Goal: Task Accomplishment & Management: Manage account settings

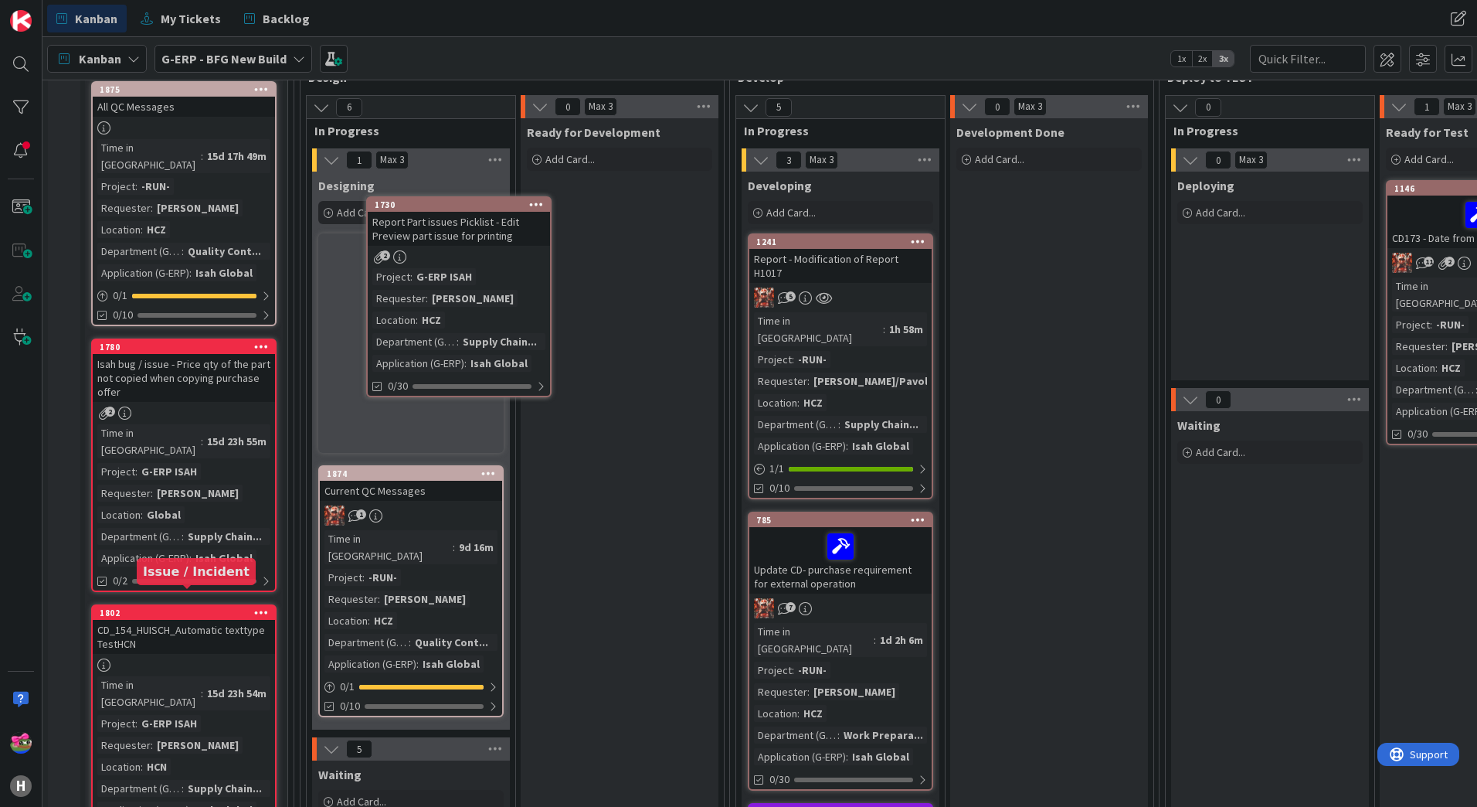
scroll to position [127, 0]
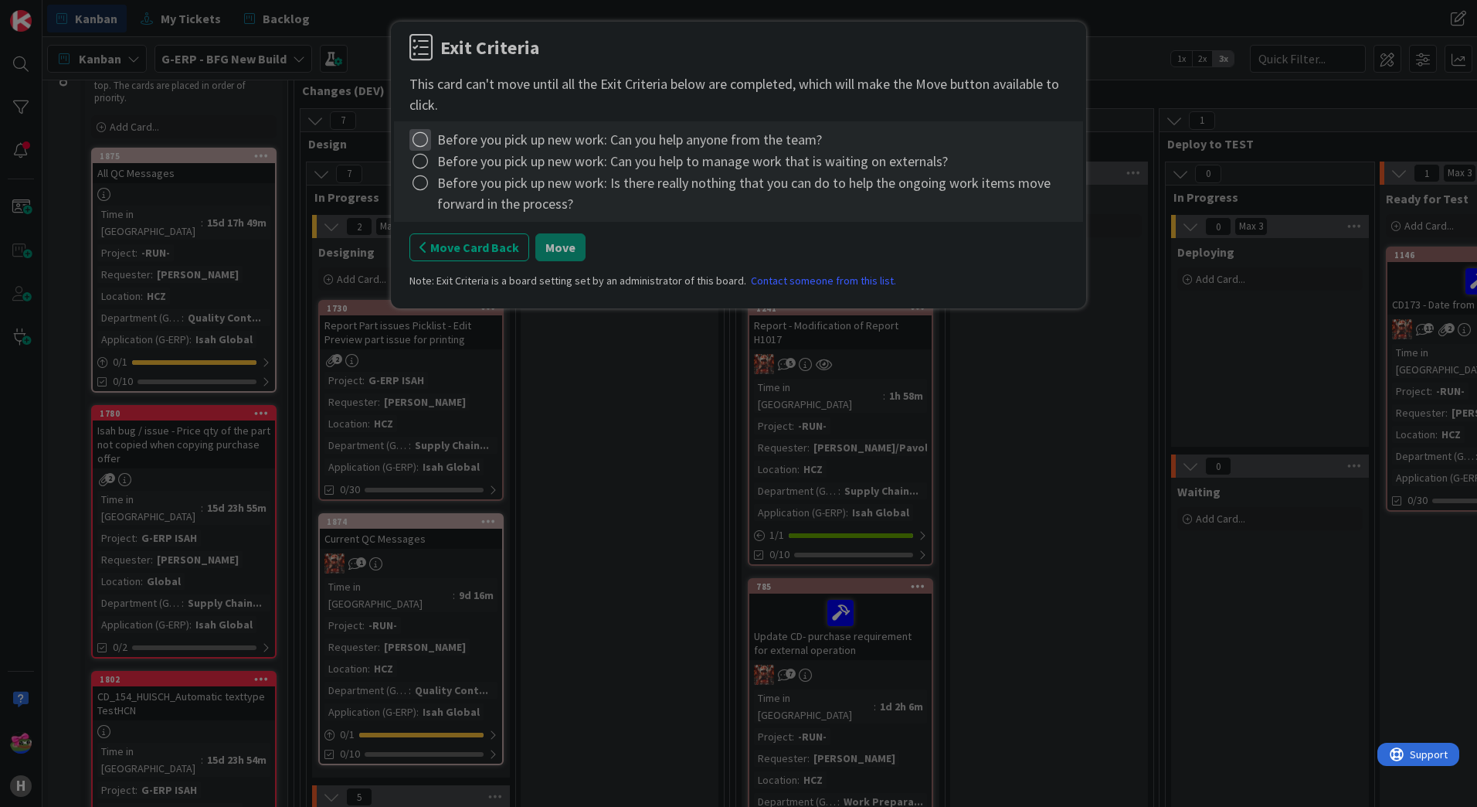
click at [426, 145] on icon at bounding box center [420, 140] width 22 height 22
click at [445, 168] on link "Complete" at bounding box center [505, 171] width 193 height 22
click at [416, 162] on icon at bounding box center [420, 162] width 22 height 22
click at [451, 189] on link "Complete" at bounding box center [505, 193] width 193 height 22
click at [416, 180] on icon at bounding box center [420, 183] width 22 height 22
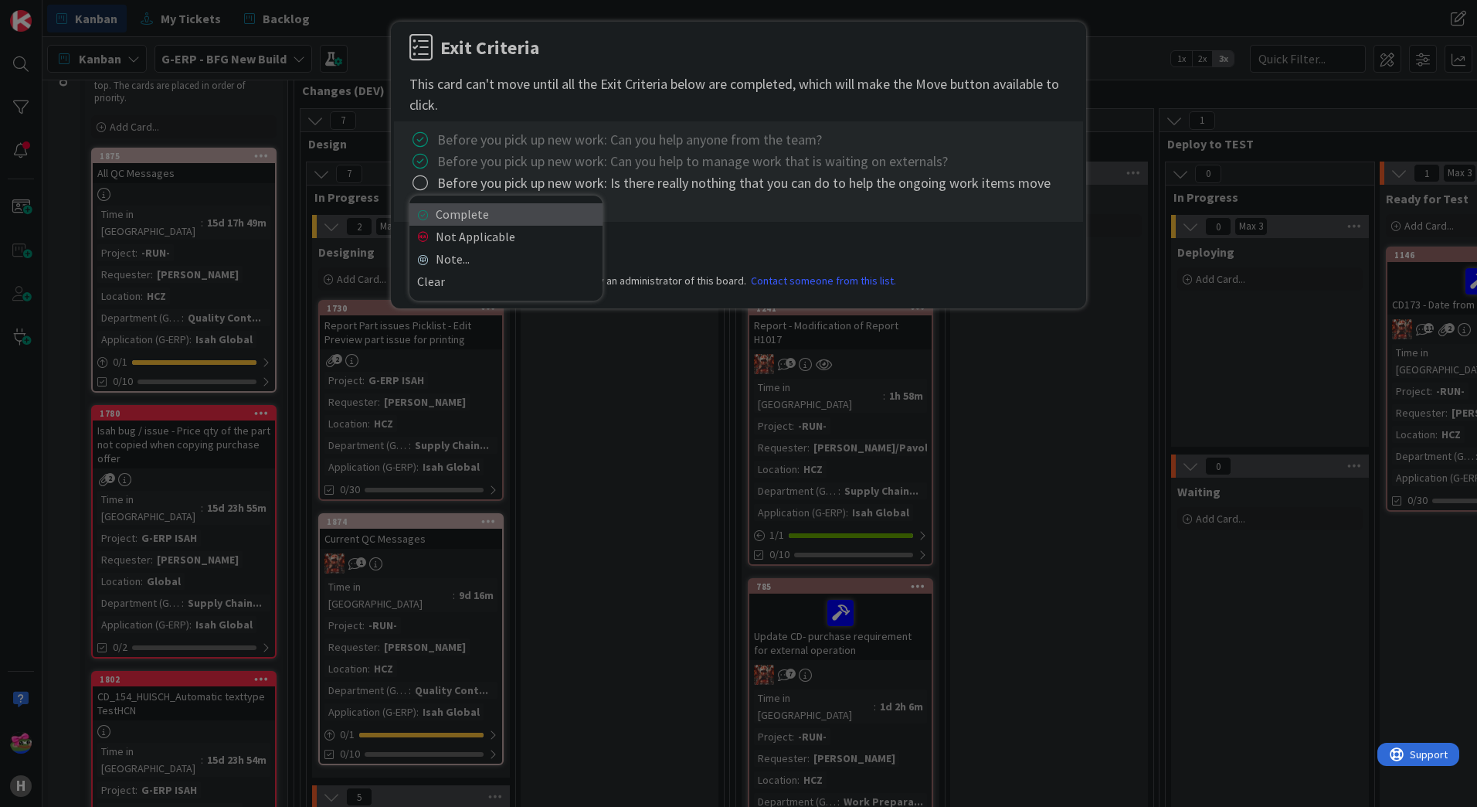
click at [475, 218] on link "Complete" at bounding box center [505, 214] width 193 height 22
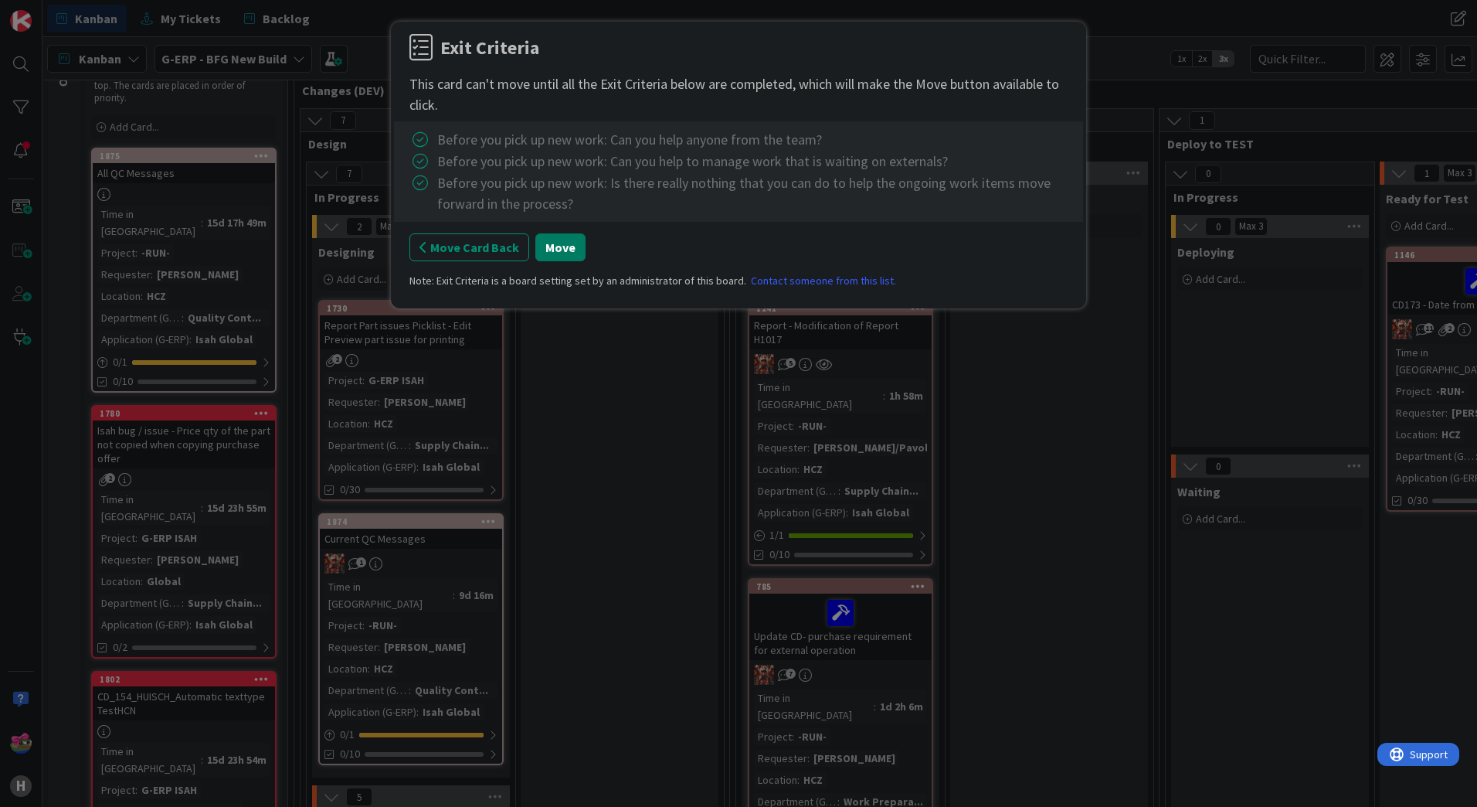
click at [559, 249] on button "Move" at bounding box center [560, 247] width 50 height 28
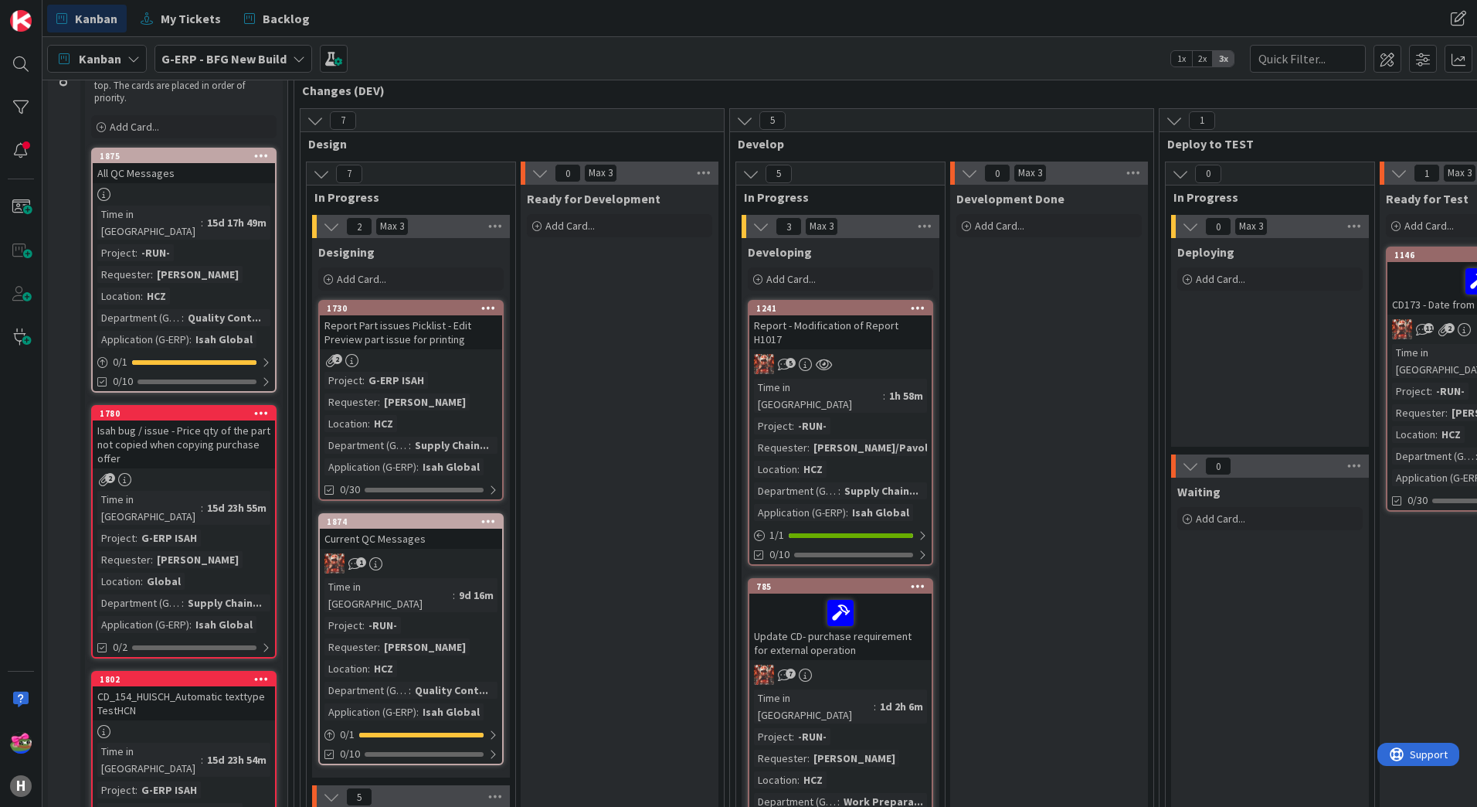
click at [484, 305] on icon at bounding box center [488, 307] width 15 height 11
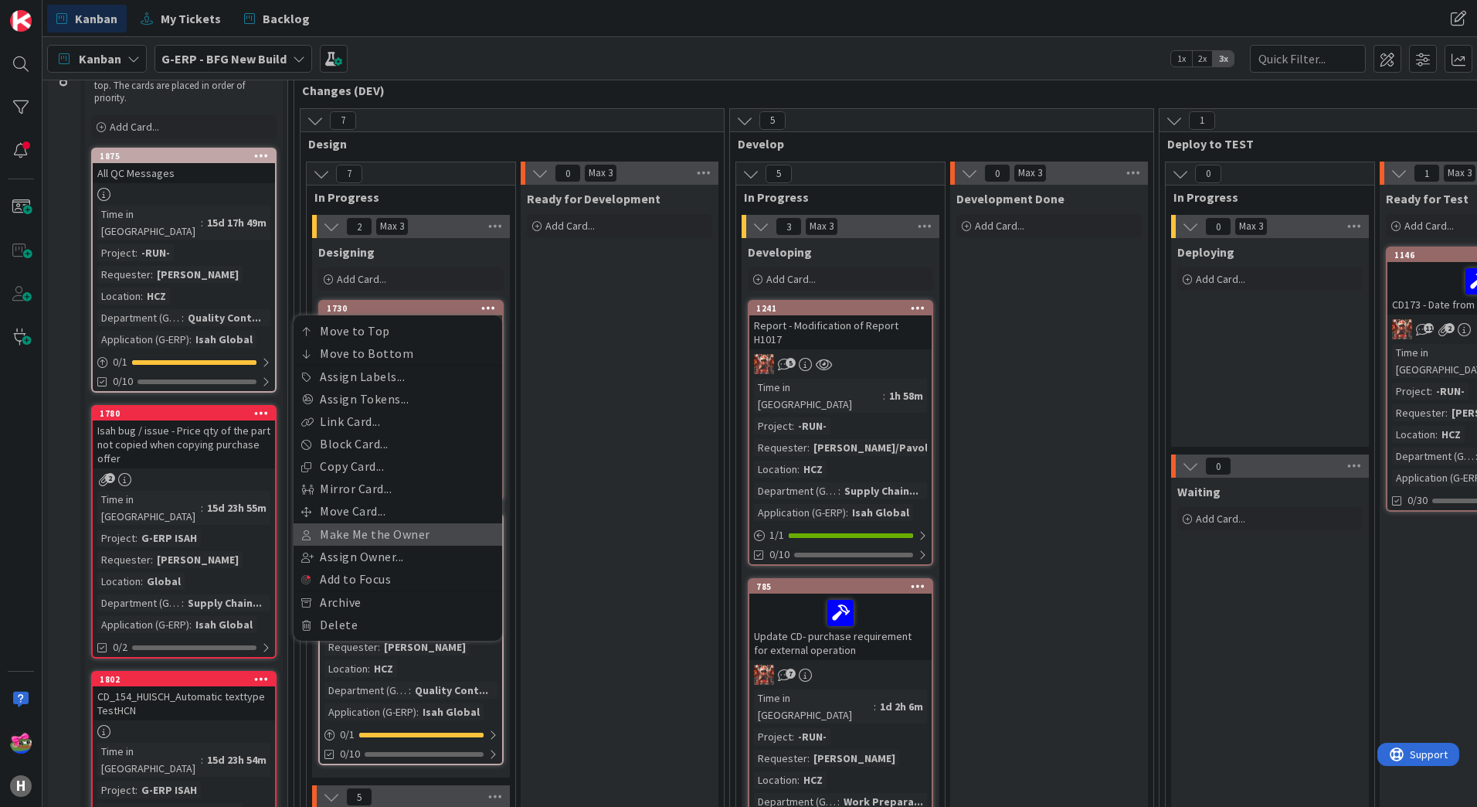
click at [379, 533] on link "Make Me the Owner" at bounding box center [398, 534] width 209 height 22
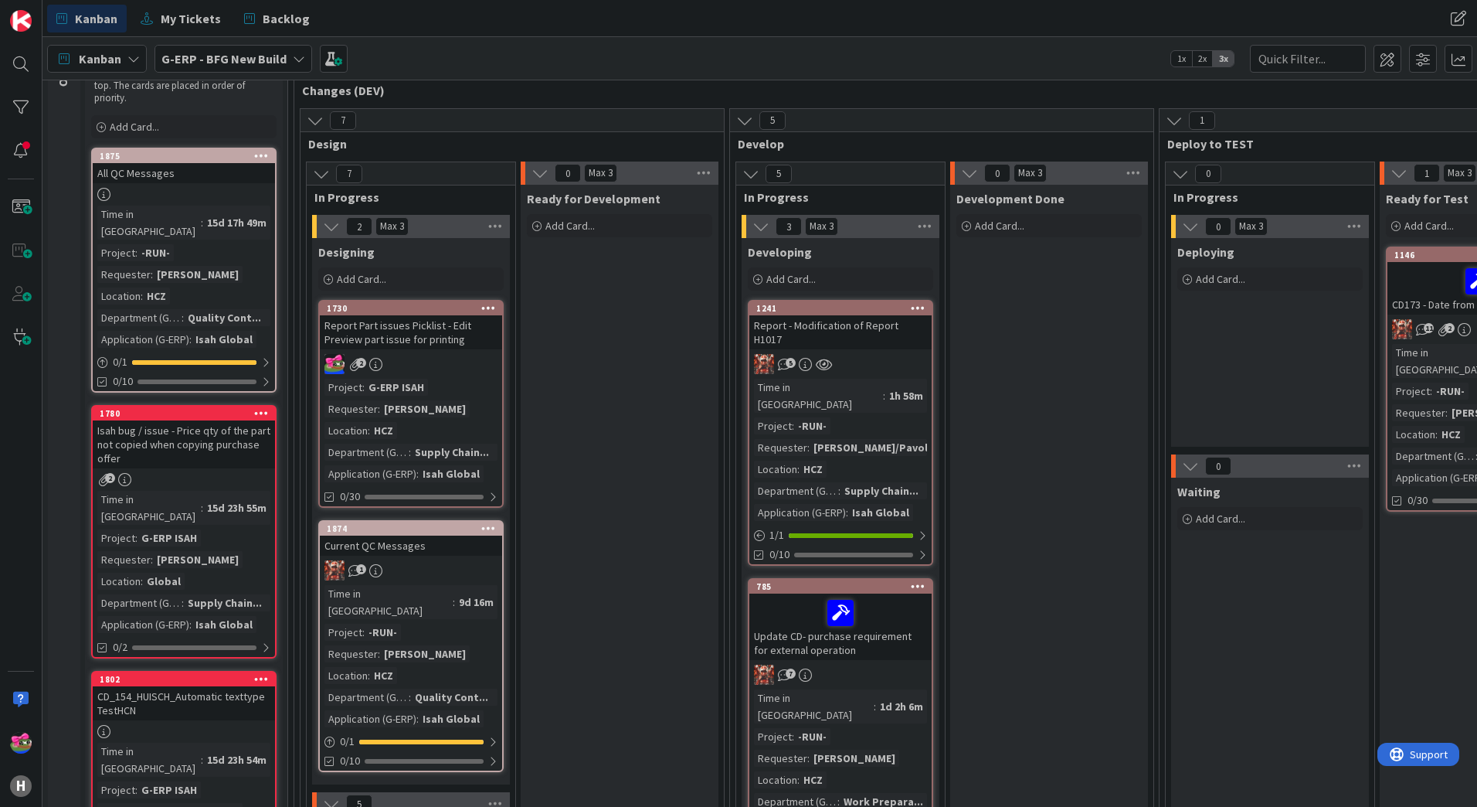
click at [467, 342] on div "Report Part issues Picklist - Edit Preview part issue for printing" at bounding box center [411, 332] width 182 height 34
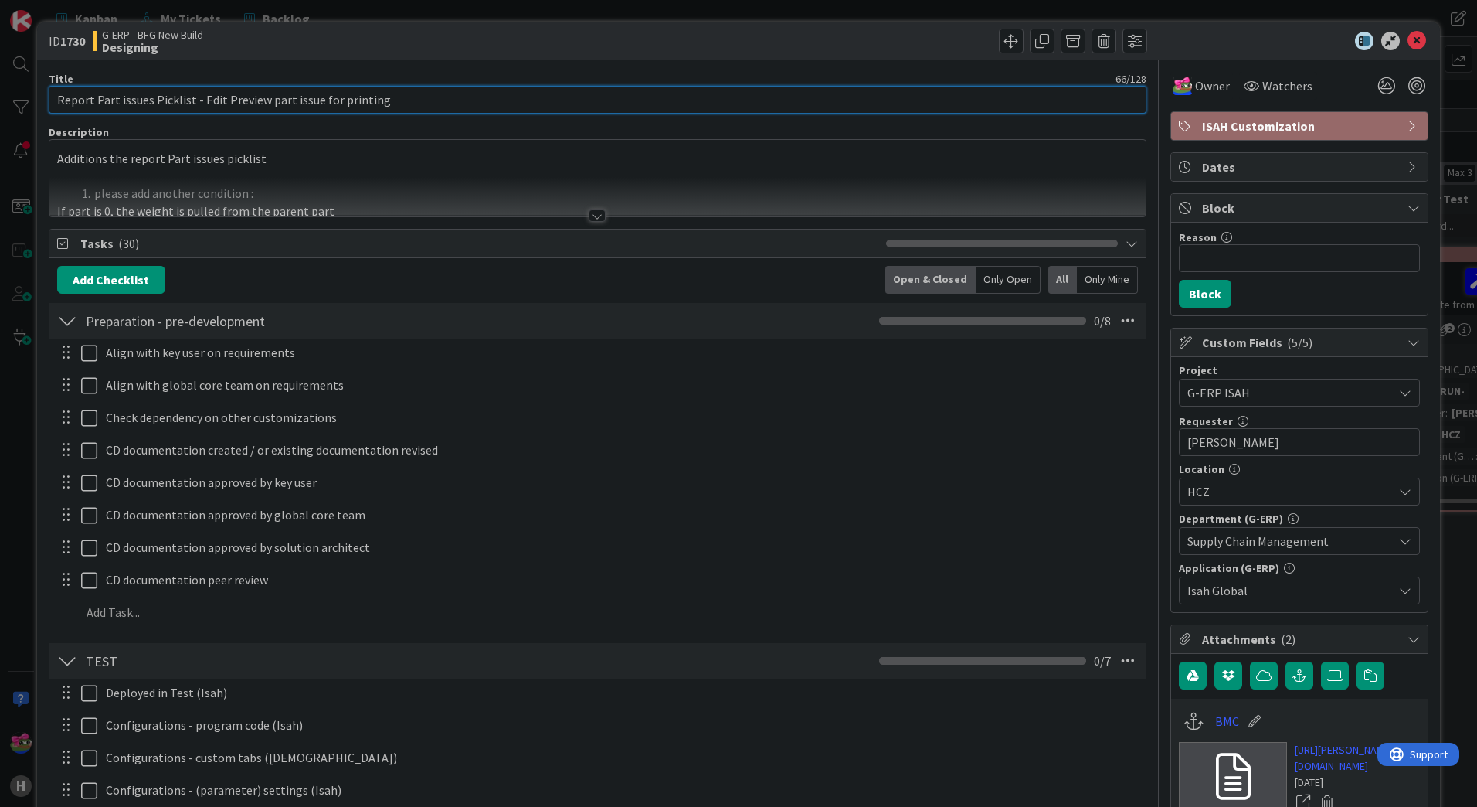
click at [56, 98] on input "Report Part issues Picklist - Edit Preview part issue for printing" at bounding box center [598, 100] width 1098 height 28
type input "H1023 Report Part issues Picklist - Edit Preview part issue for printing"
click at [586, 46] on div "G-ERP - BFG New Build Designing" at bounding box center [343, 41] width 501 height 25
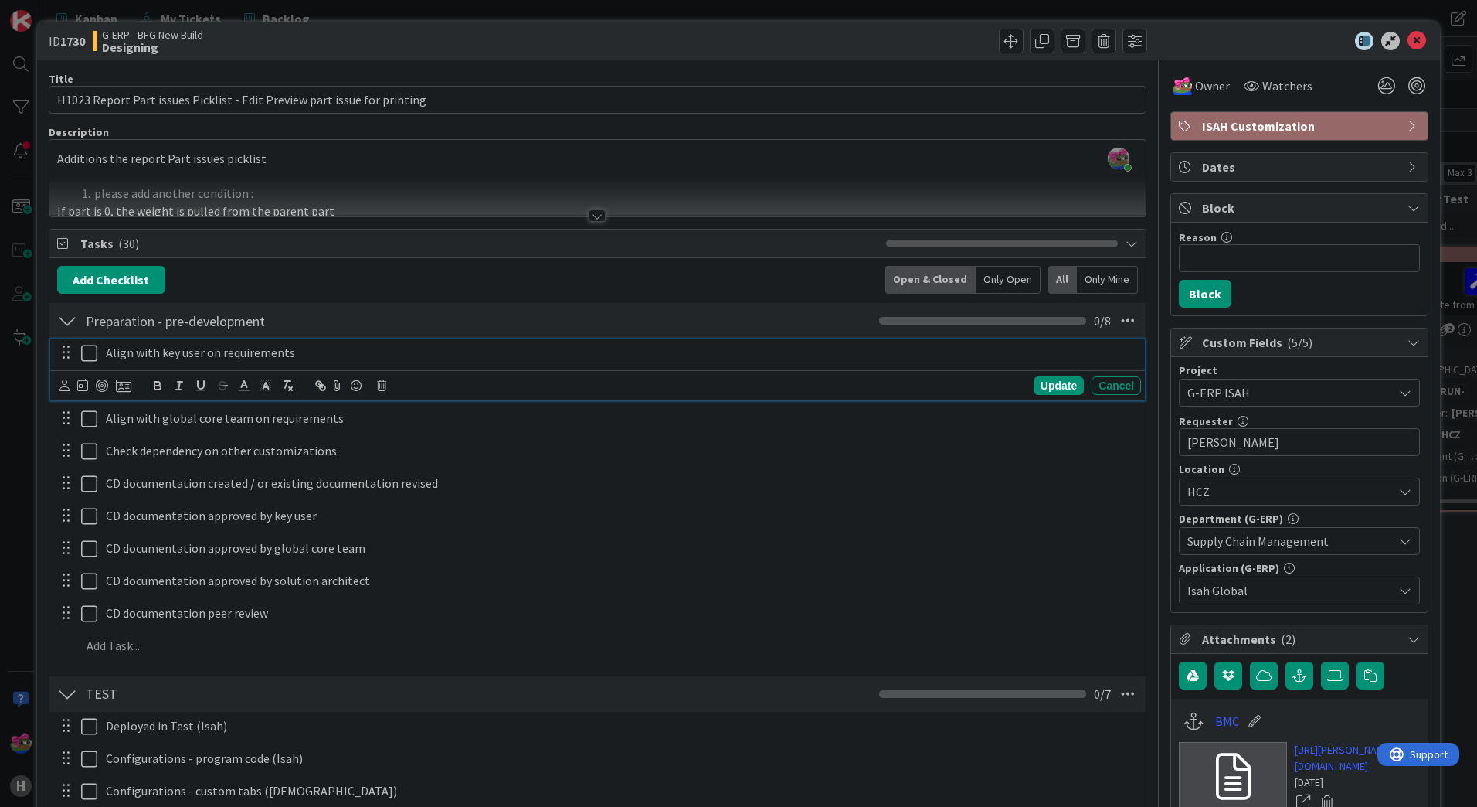
click at [90, 356] on icon at bounding box center [89, 353] width 16 height 19
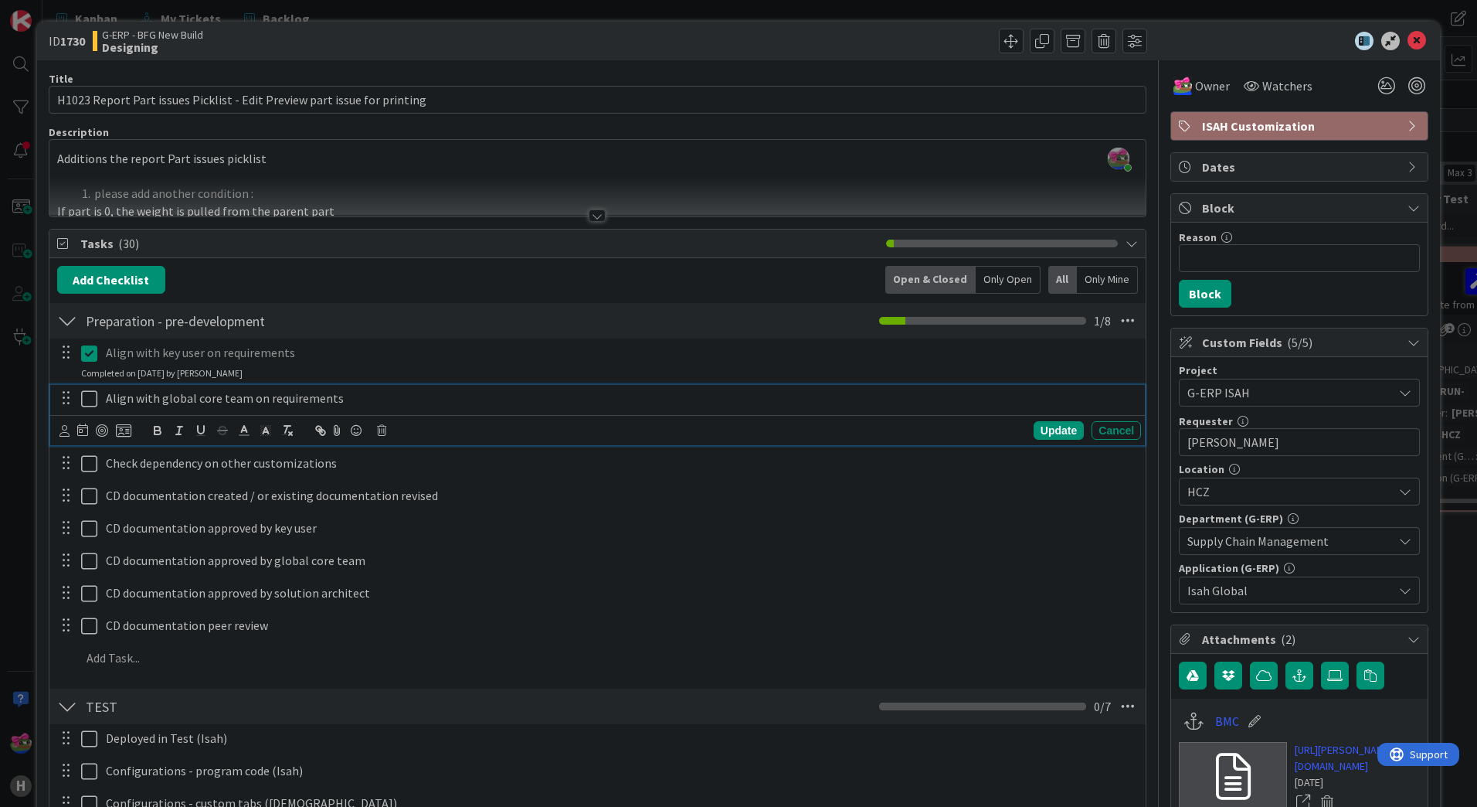
click at [87, 402] on icon at bounding box center [89, 398] width 16 height 19
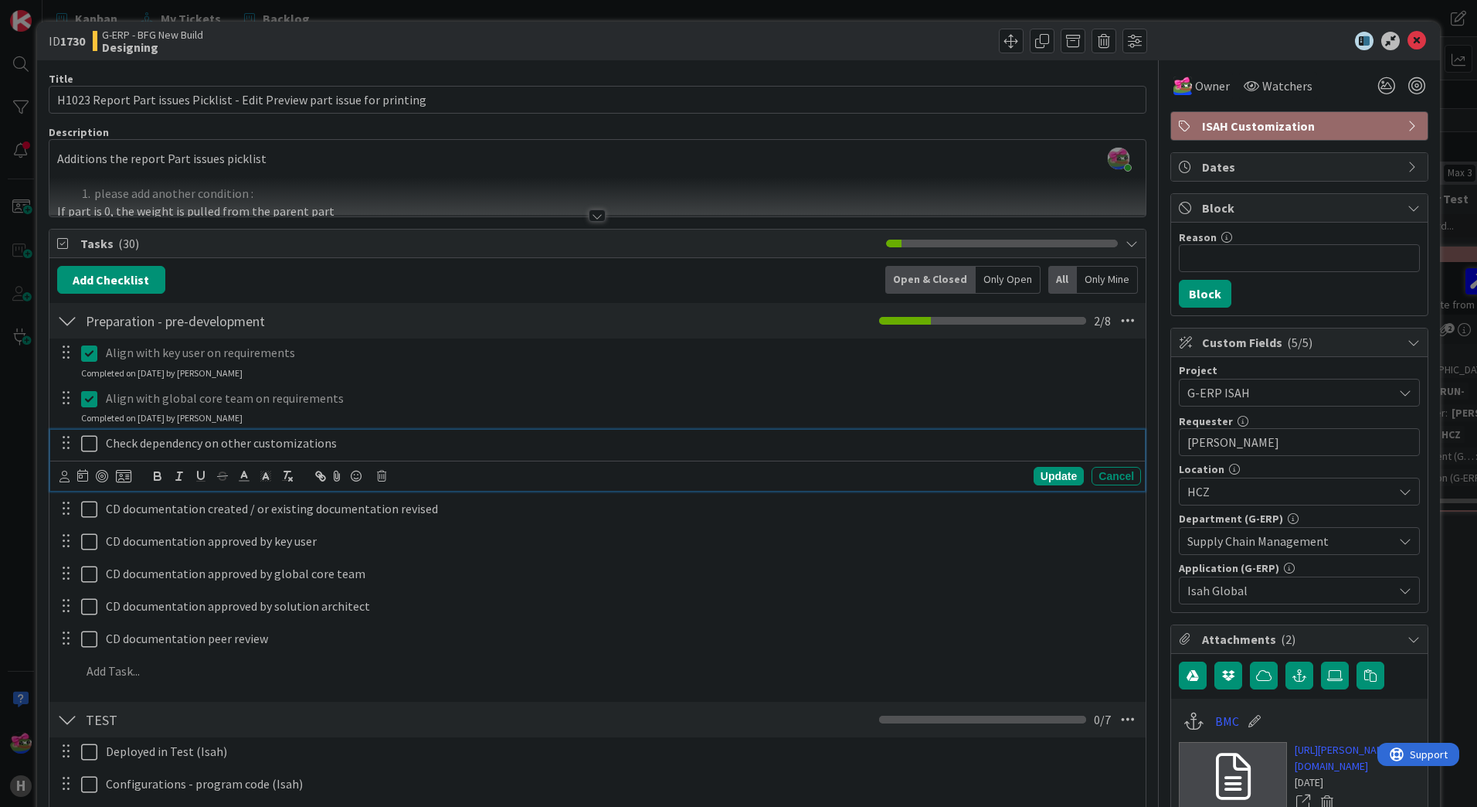
click at [83, 444] on icon at bounding box center [89, 443] width 16 height 19
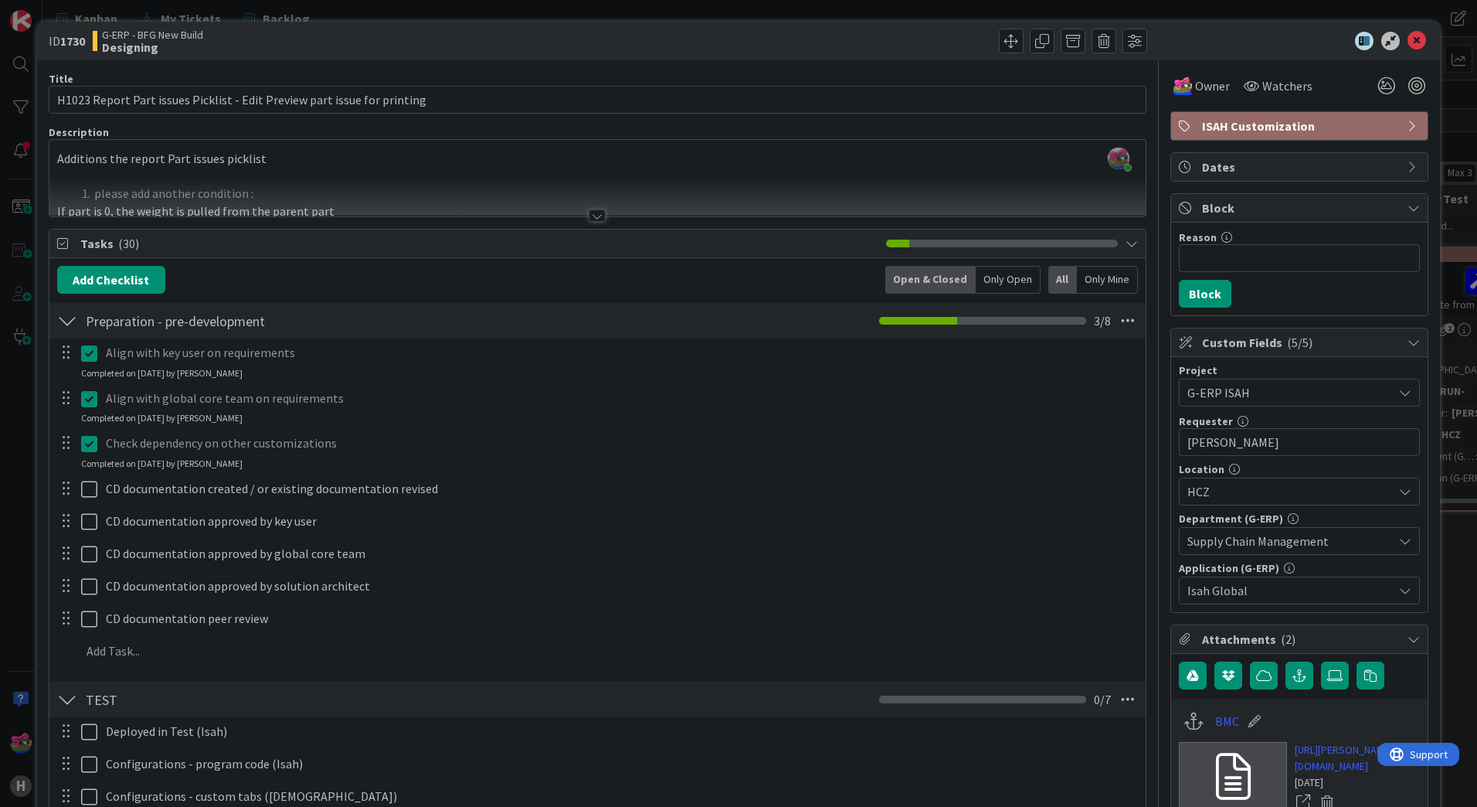
click at [70, 318] on div at bounding box center [67, 321] width 20 height 28
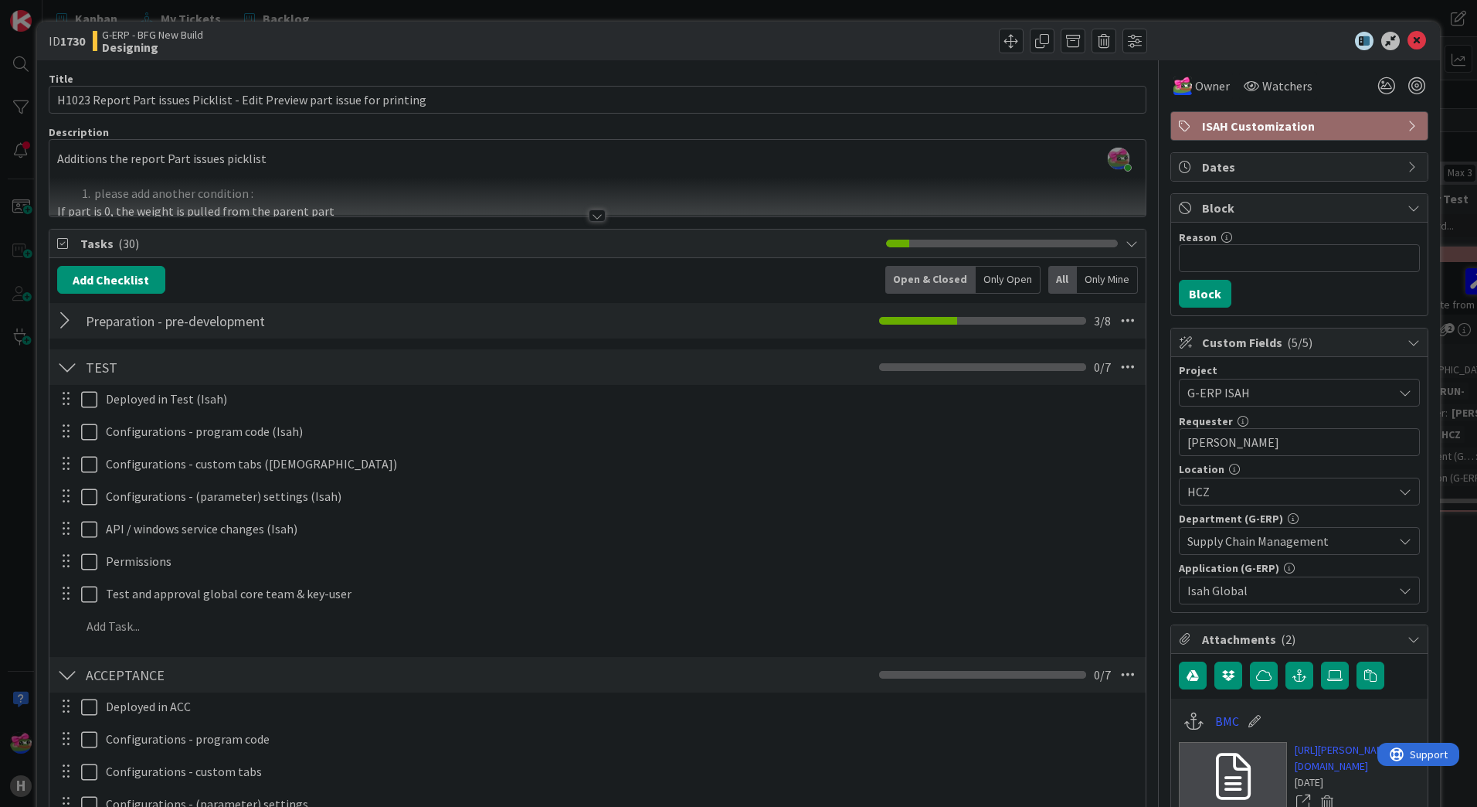
click at [71, 315] on div at bounding box center [67, 321] width 20 height 28
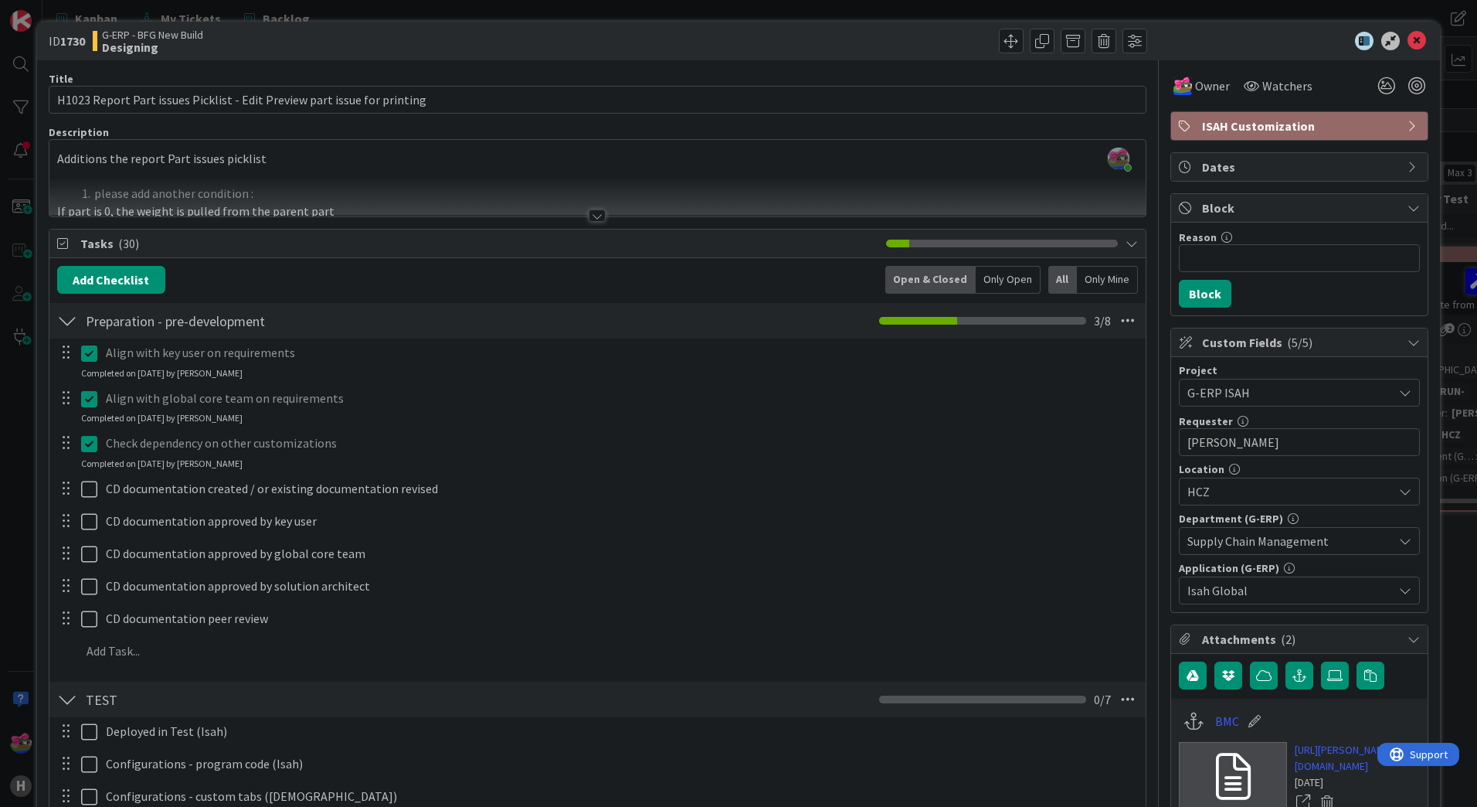
click at [589, 212] on div at bounding box center [597, 215] width 17 height 12
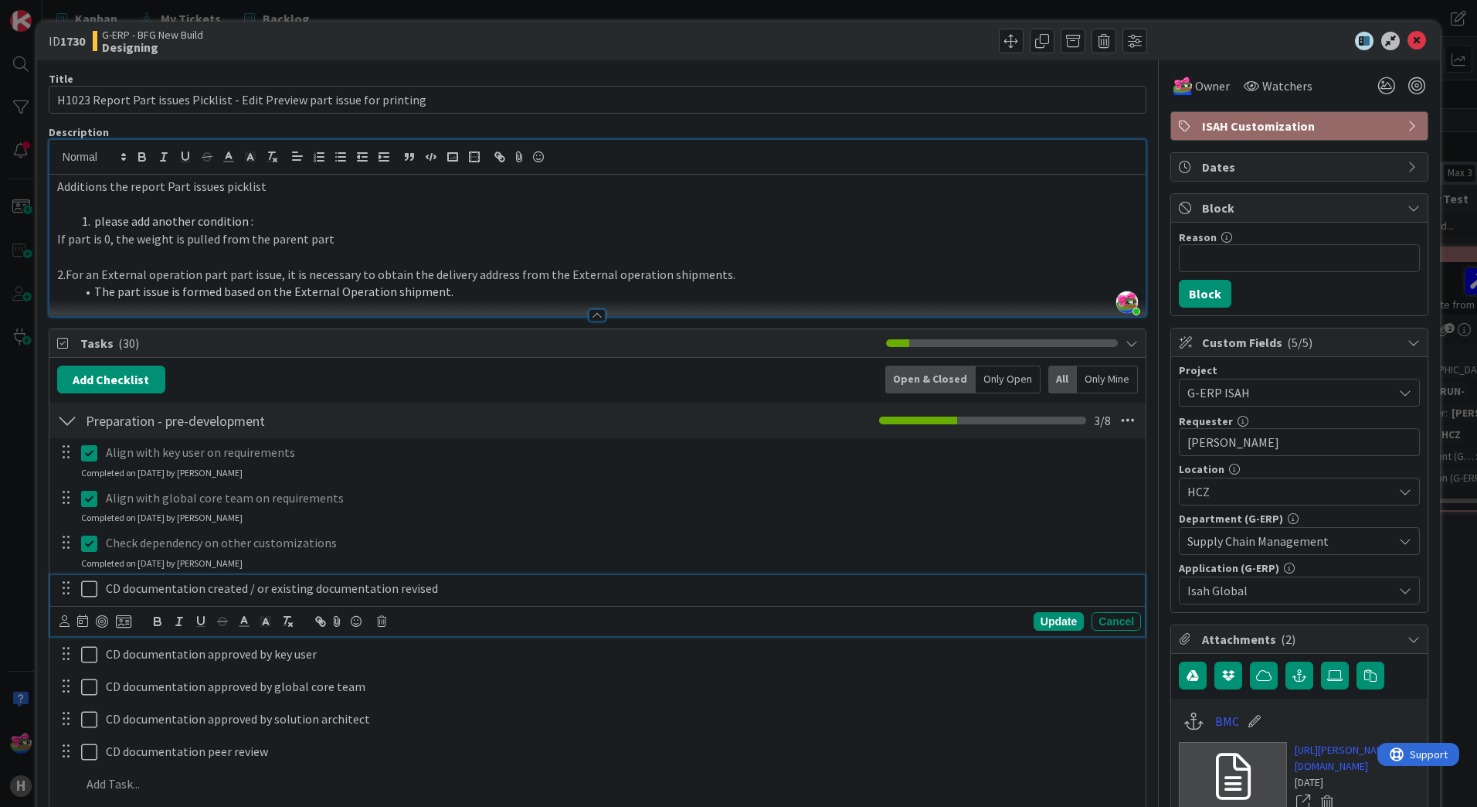
click at [90, 600] on button at bounding box center [90, 588] width 19 height 25
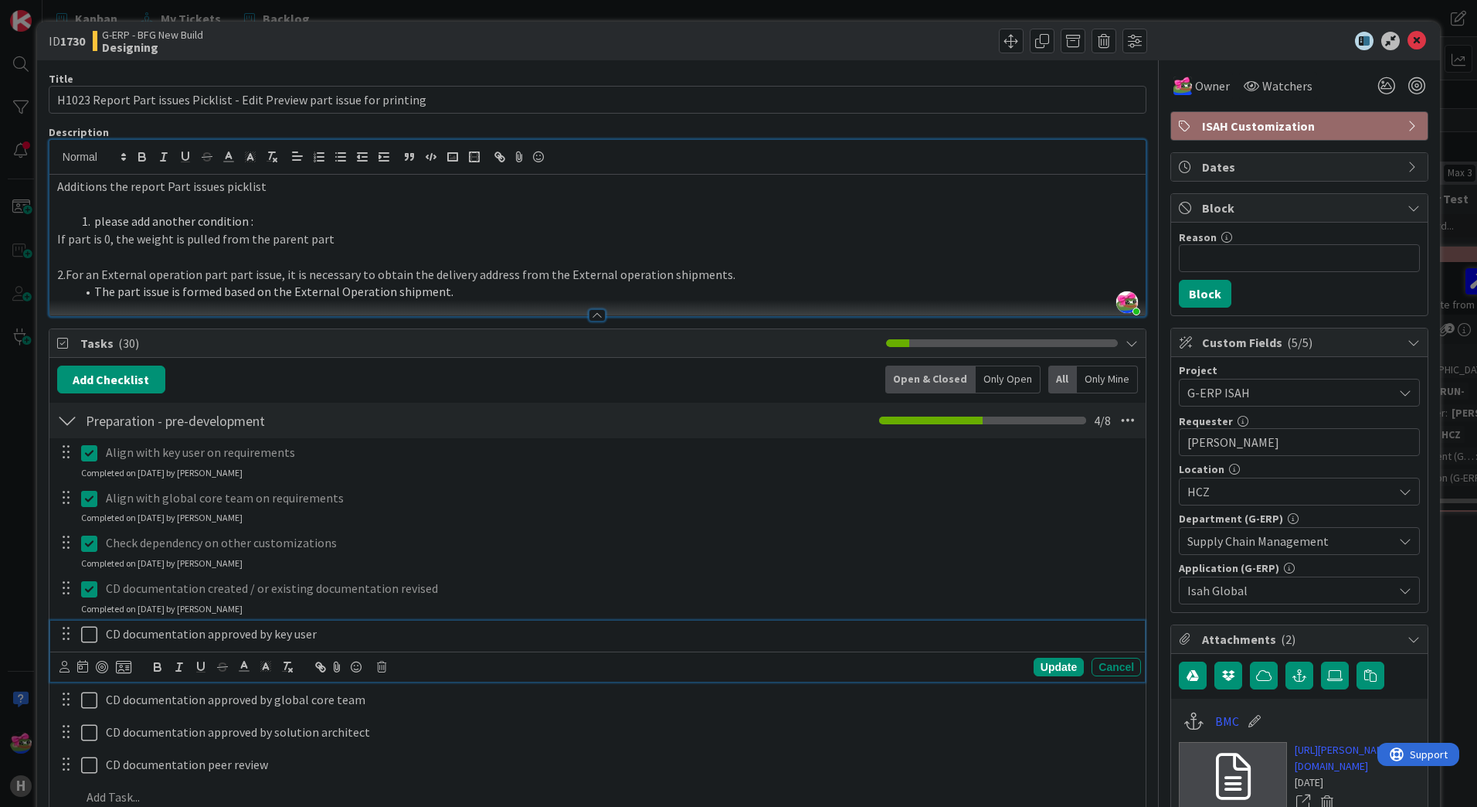
click at [91, 634] on icon at bounding box center [89, 634] width 16 height 19
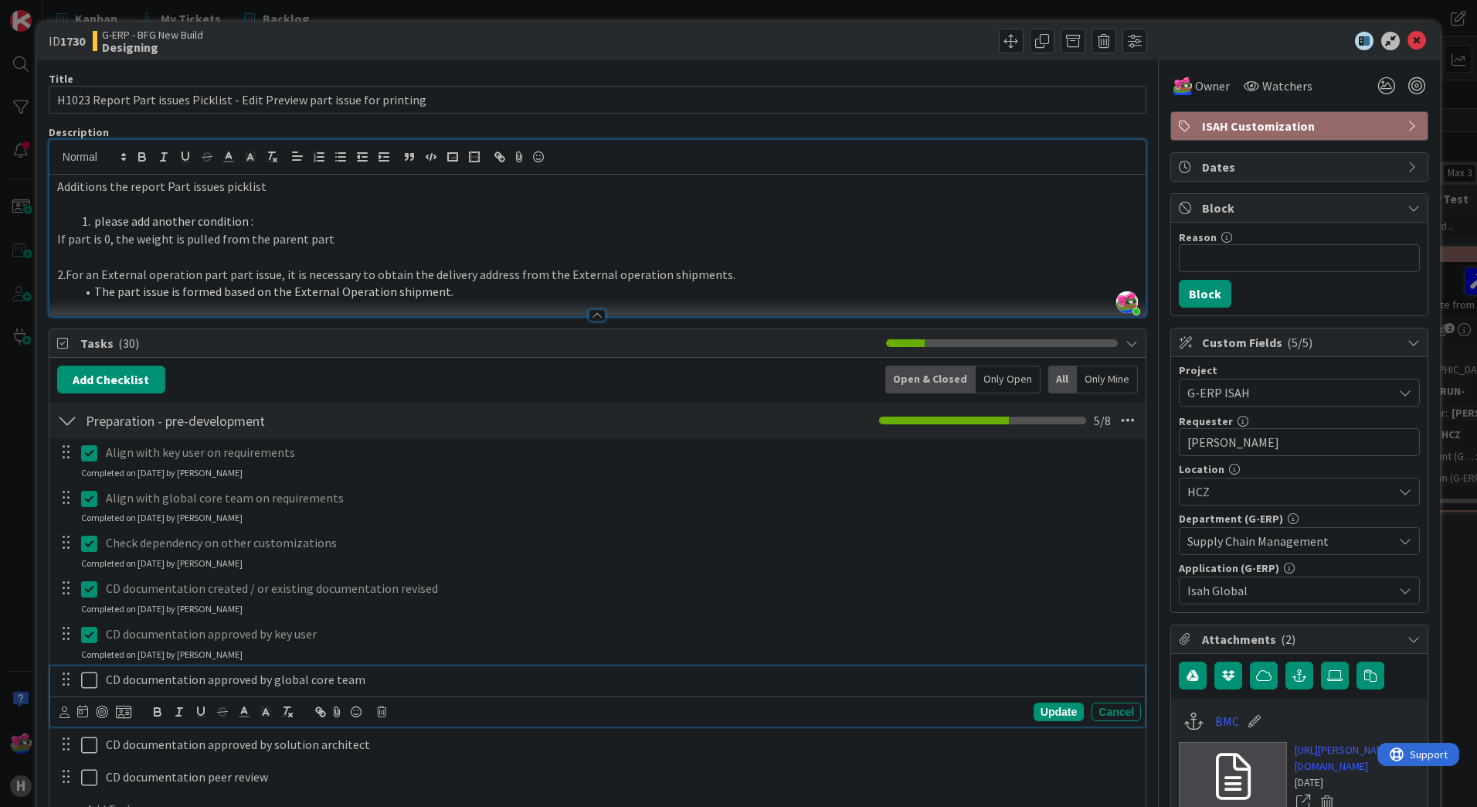
click at [91, 687] on icon at bounding box center [89, 680] width 16 height 19
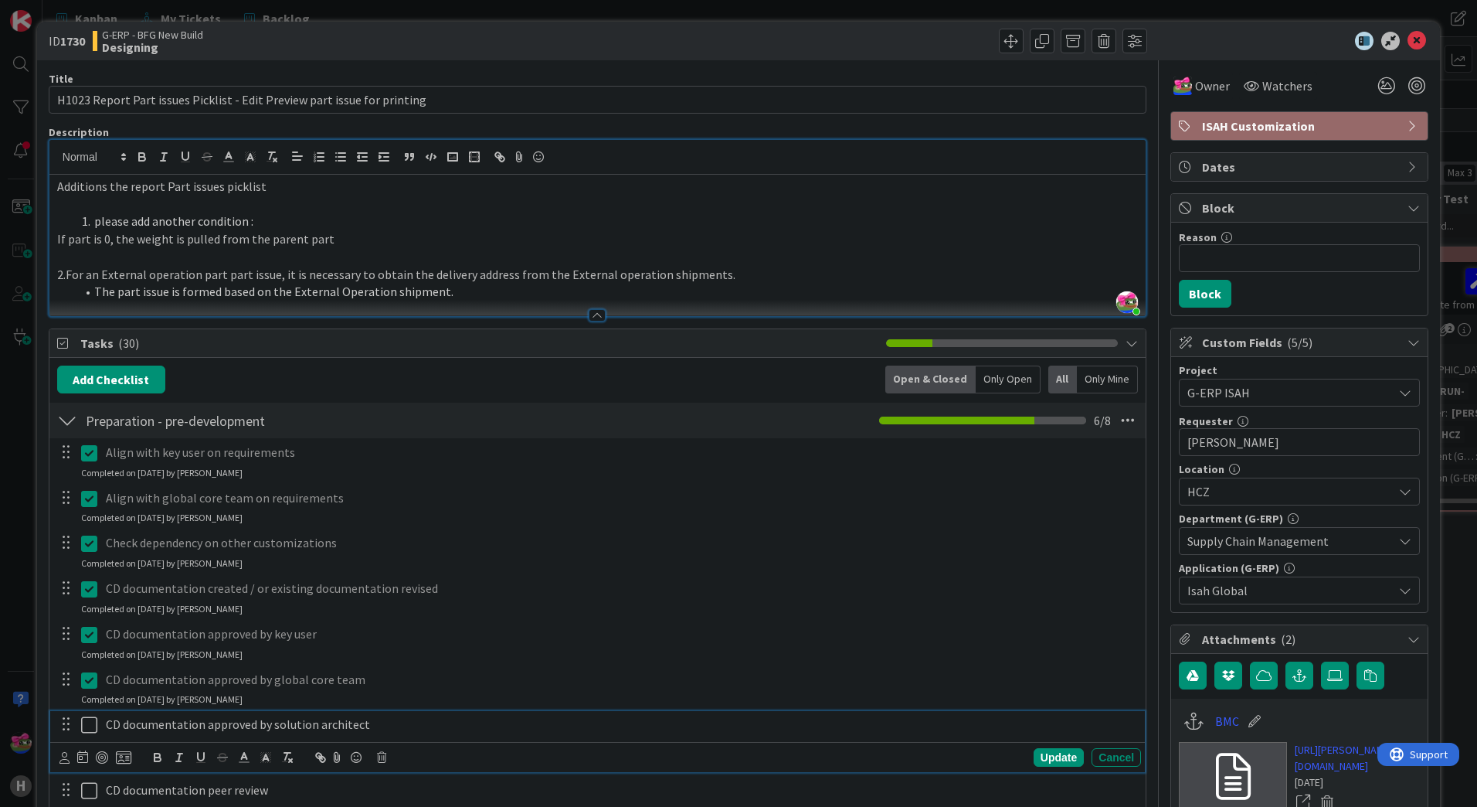
click at [83, 728] on icon at bounding box center [89, 724] width 16 height 19
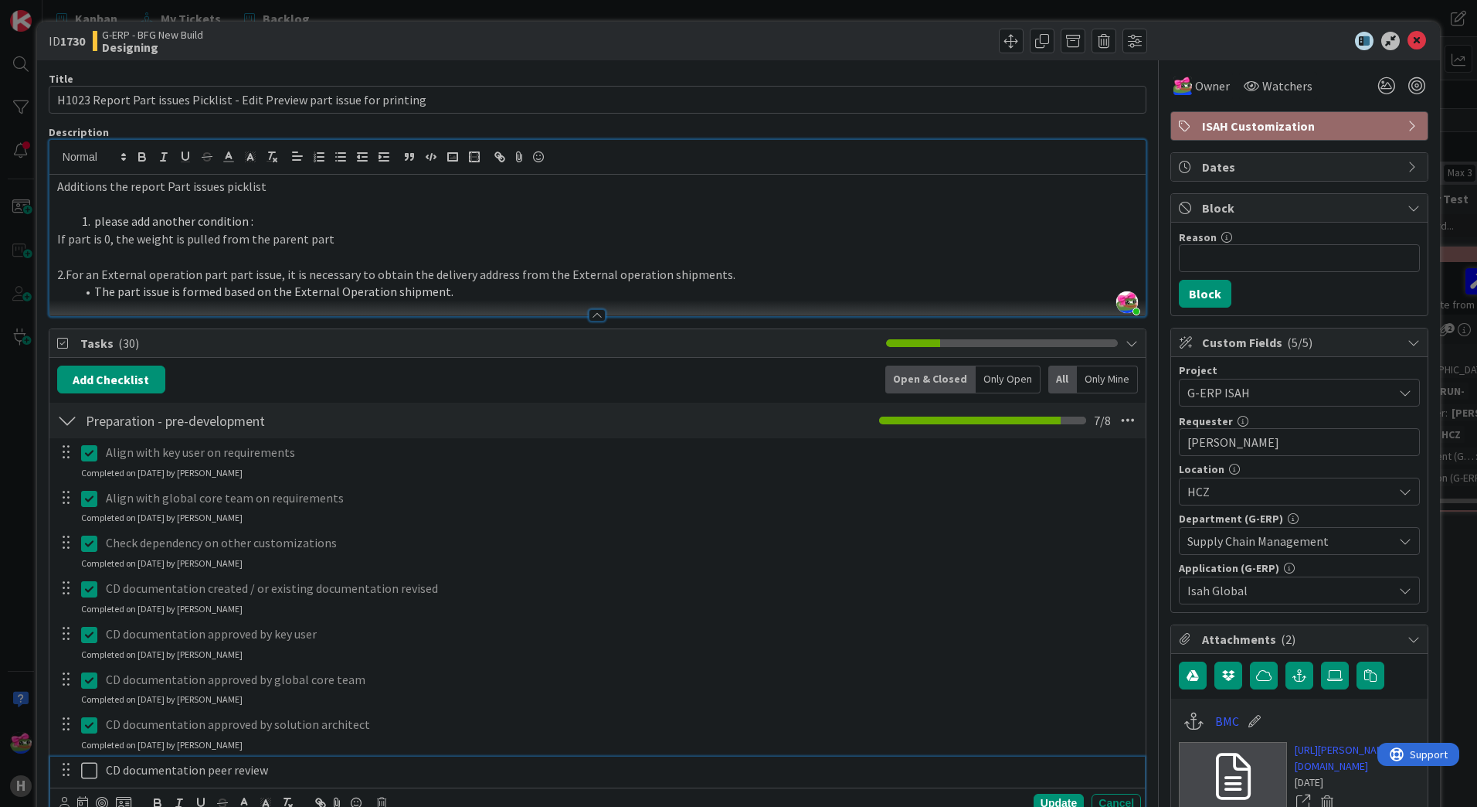
click at [84, 765] on icon at bounding box center [89, 770] width 16 height 19
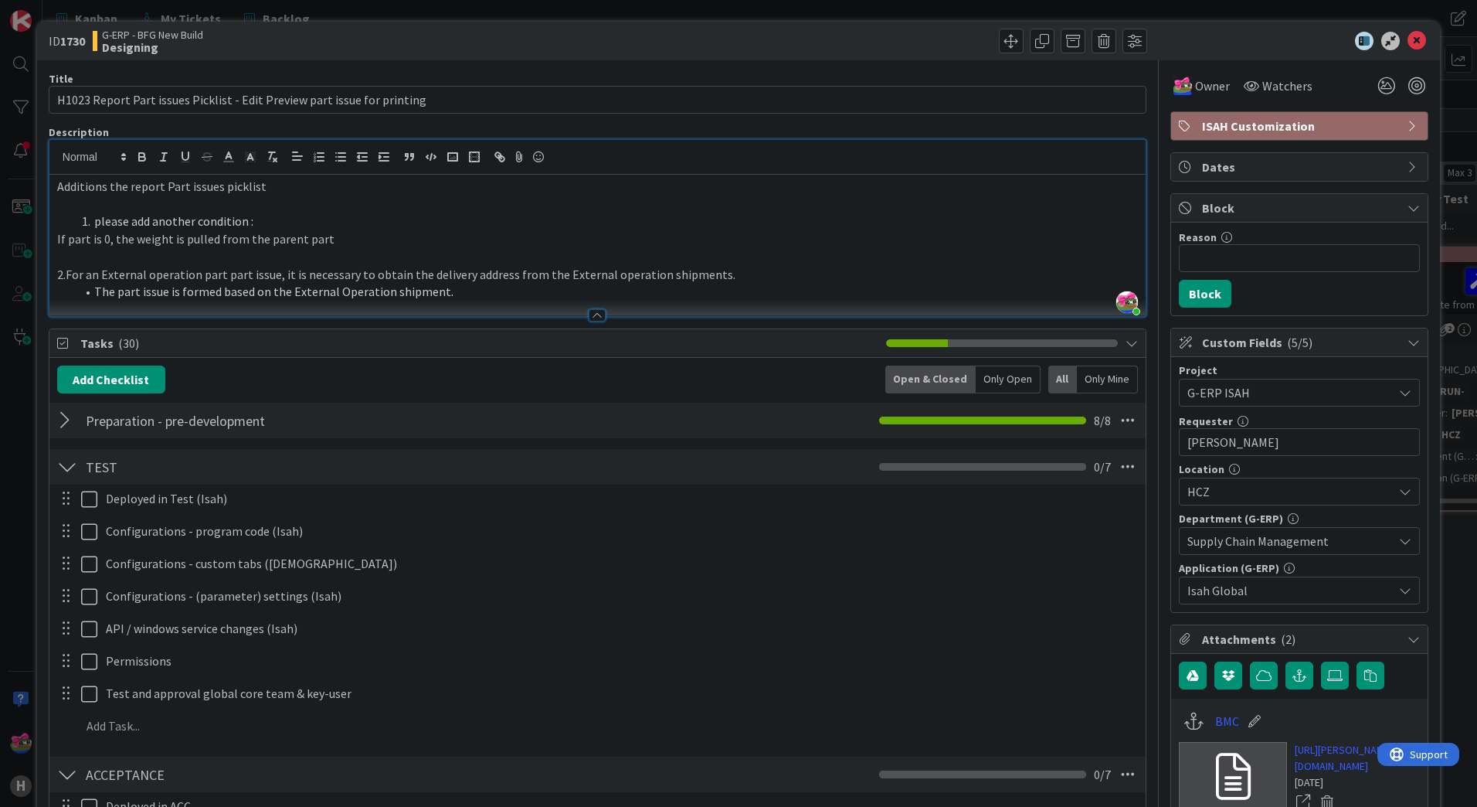
click at [68, 431] on div at bounding box center [67, 420] width 20 height 28
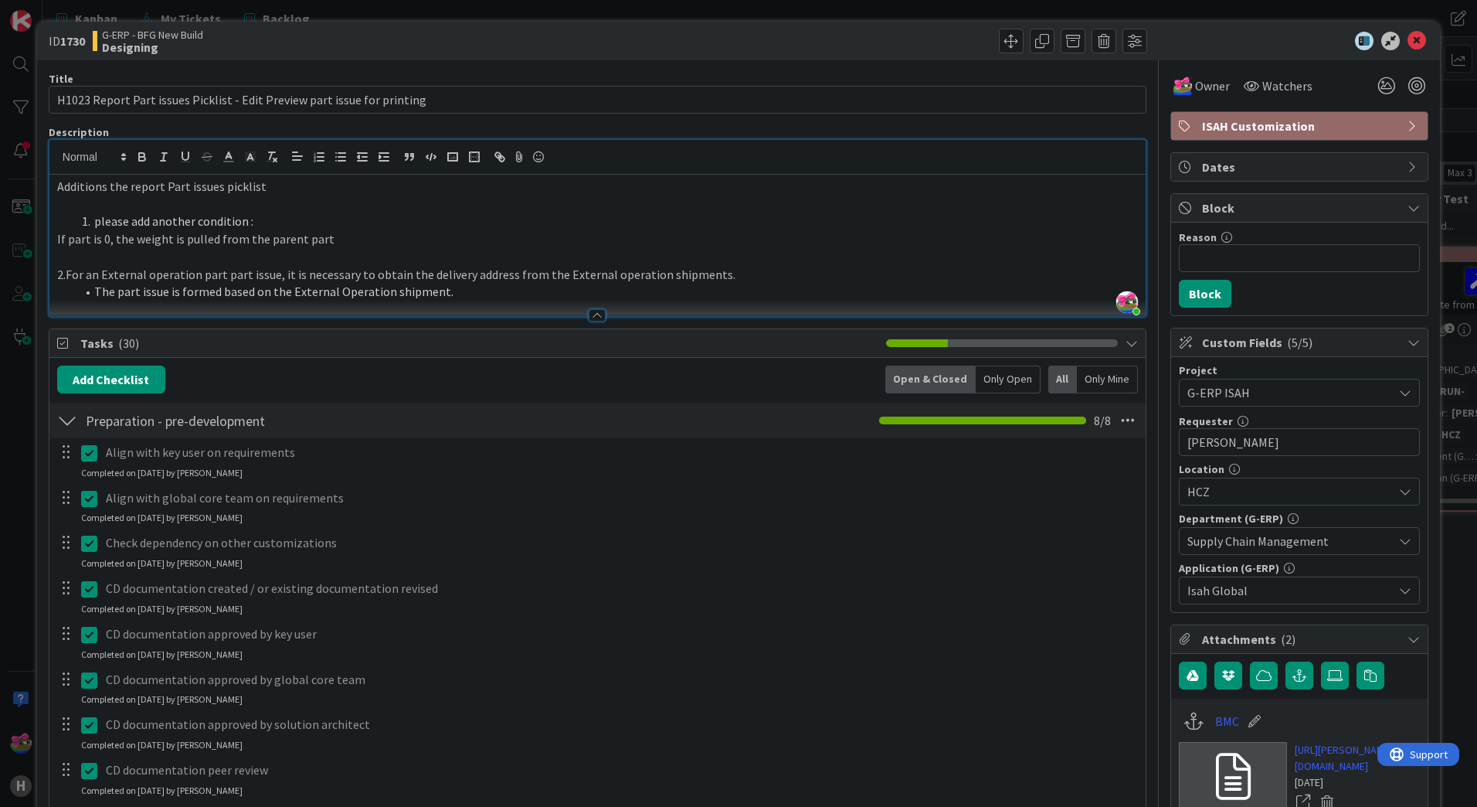
click at [68, 424] on div at bounding box center [67, 420] width 20 height 28
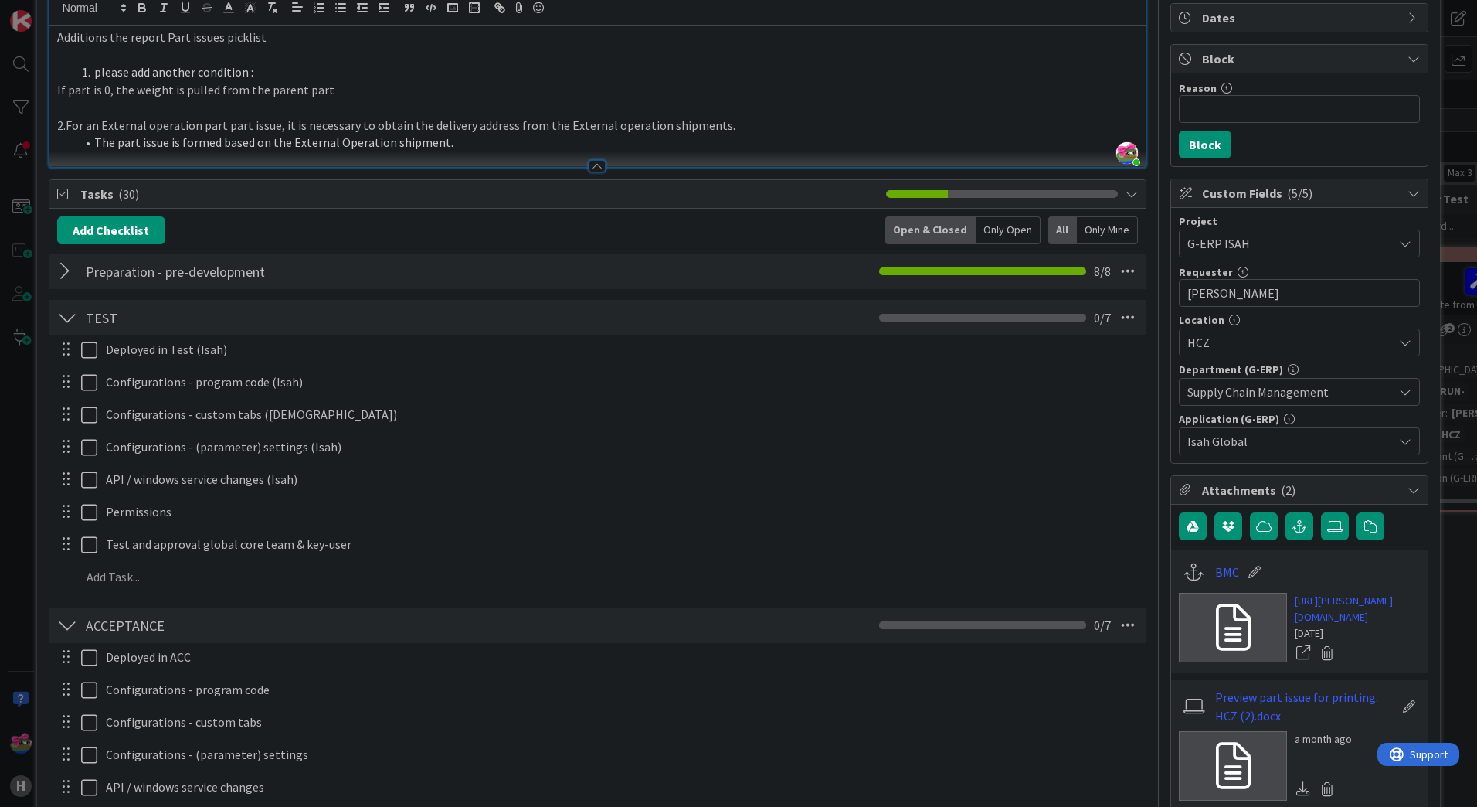
scroll to position [155, 0]
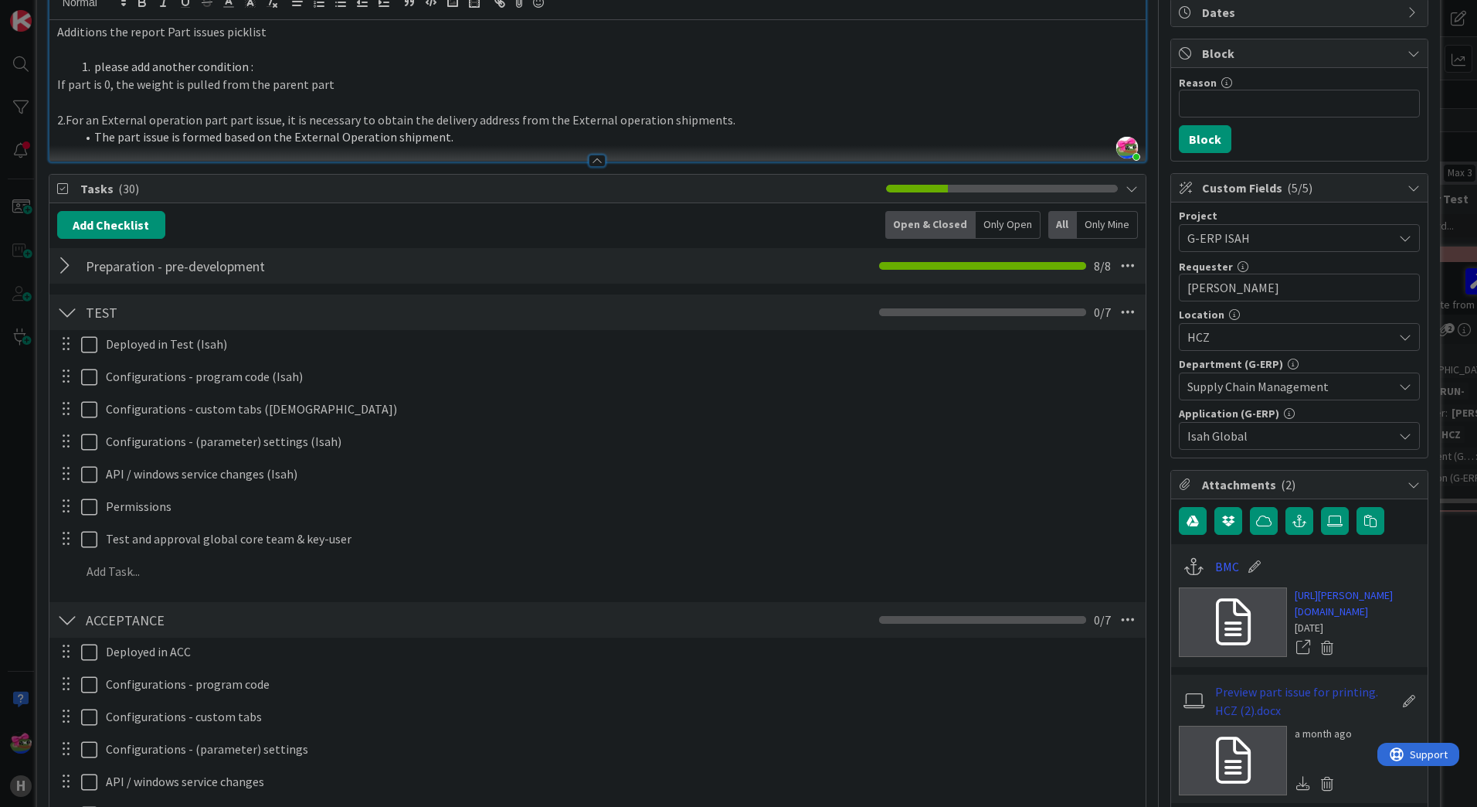
click at [1293, 719] on link "Preview part issue for printing. HCZ (2).docx" at bounding box center [1304, 700] width 179 height 37
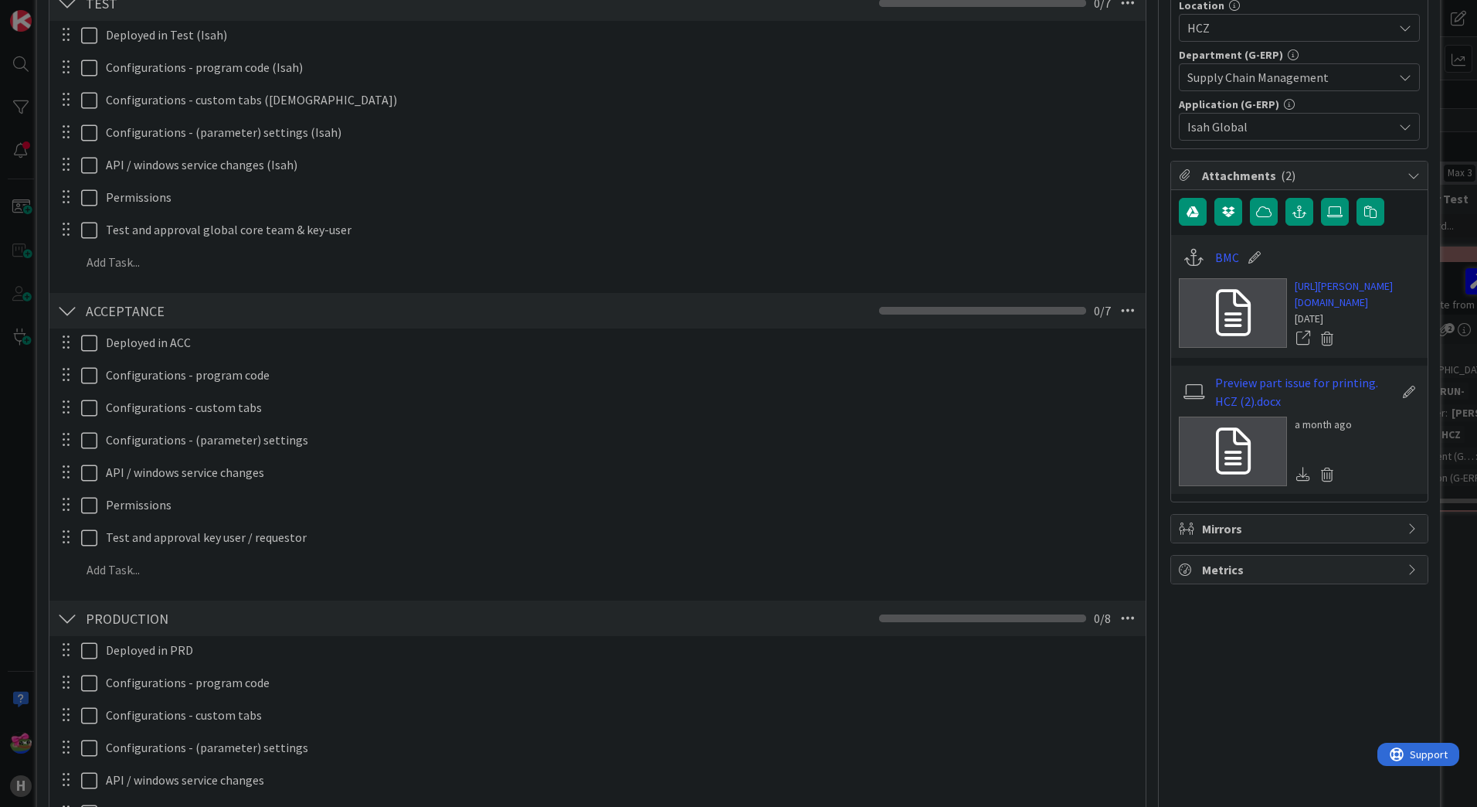
click at [1296, 481] on icon at bounding box center [1303, 474] width 14 height 14
click at [1242, 486] on link at bounding box center [1233, 451] width 108 height 70
click at [1296, 481] on icon at bounding box center [1303, 474] width 14 height 14
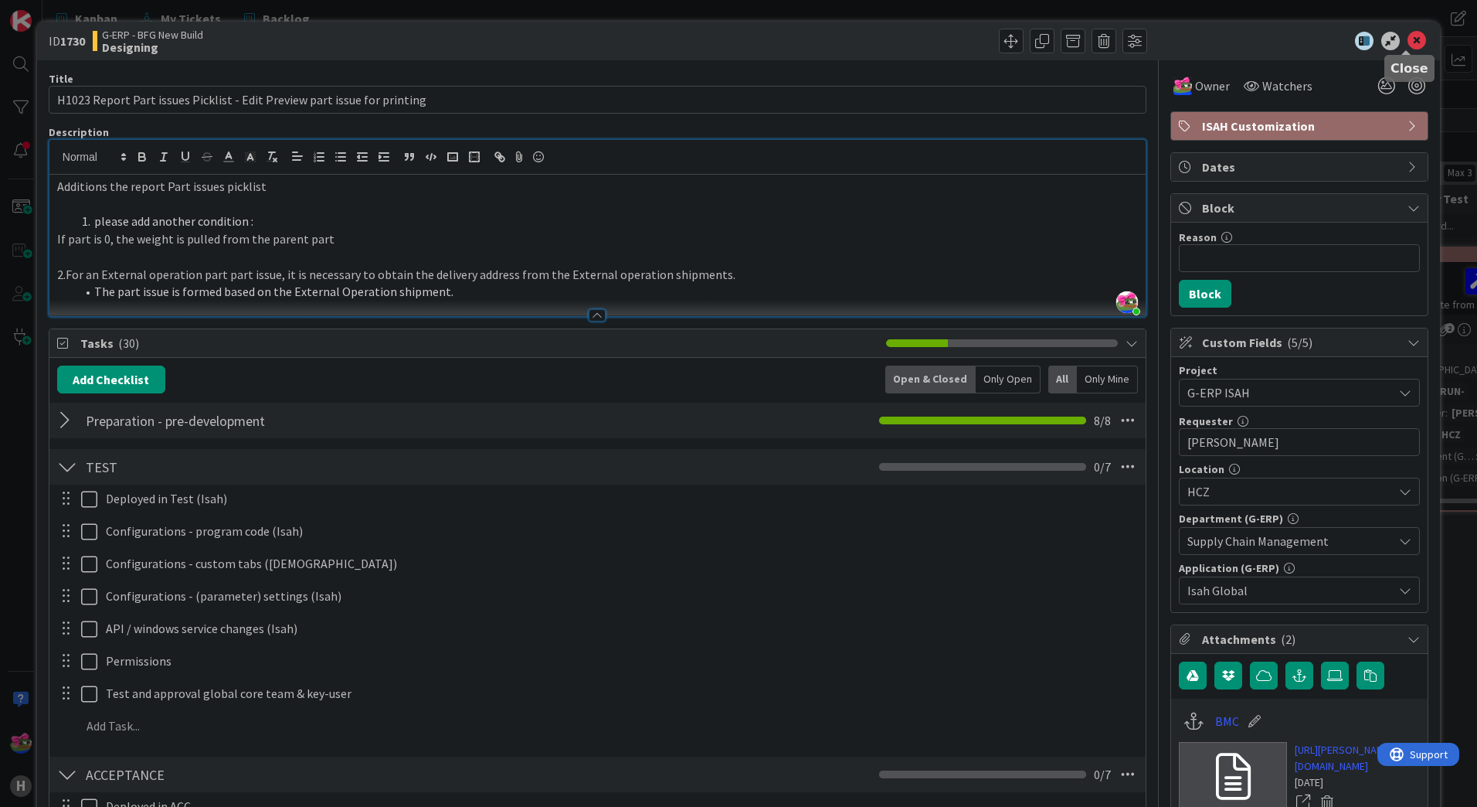
click at [1408, 42] on icon at bounding box center [1417, 41] width 19 height 19
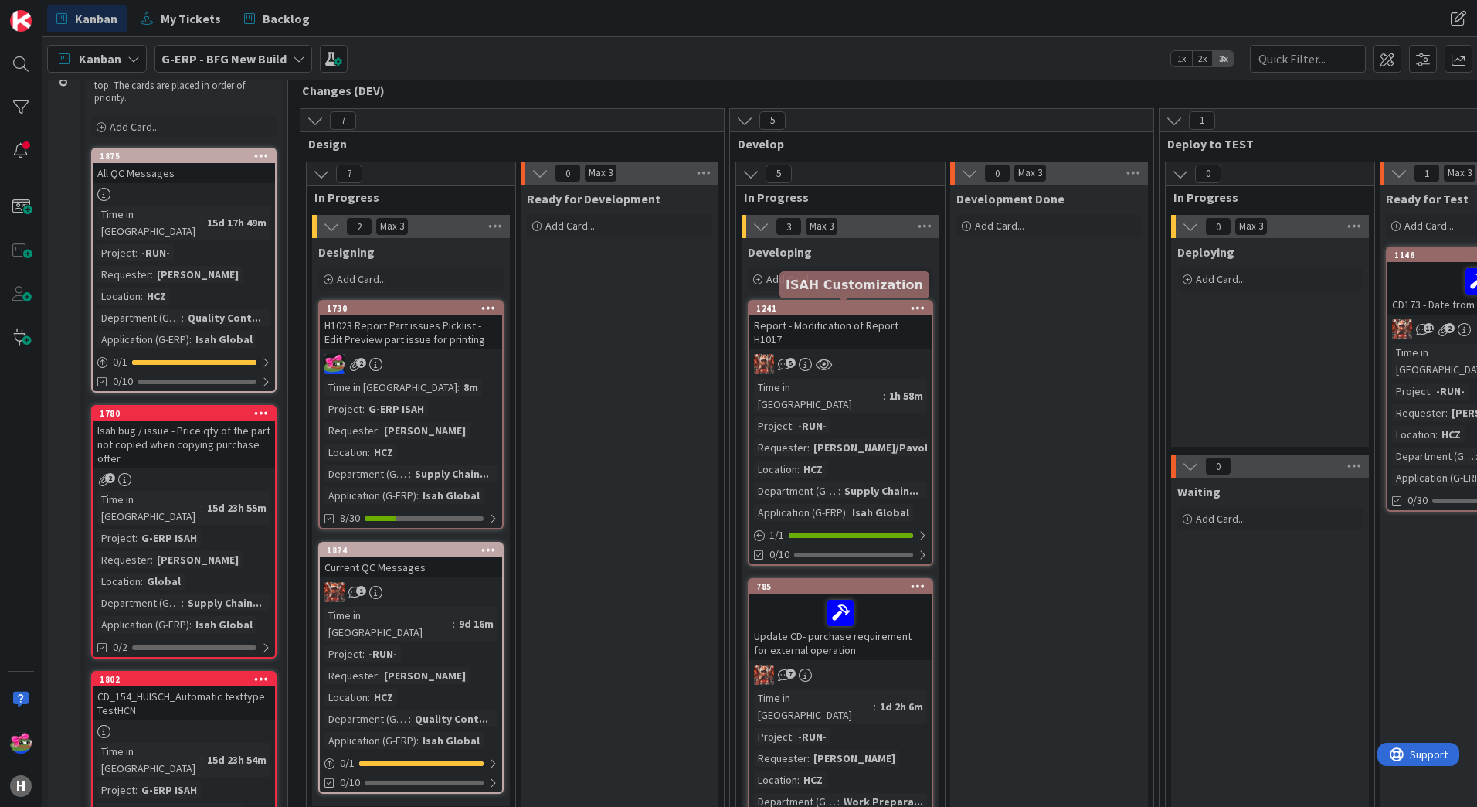
click at [851, 304] on div "1241" at bounding box center [843, 308] width 175 height 11
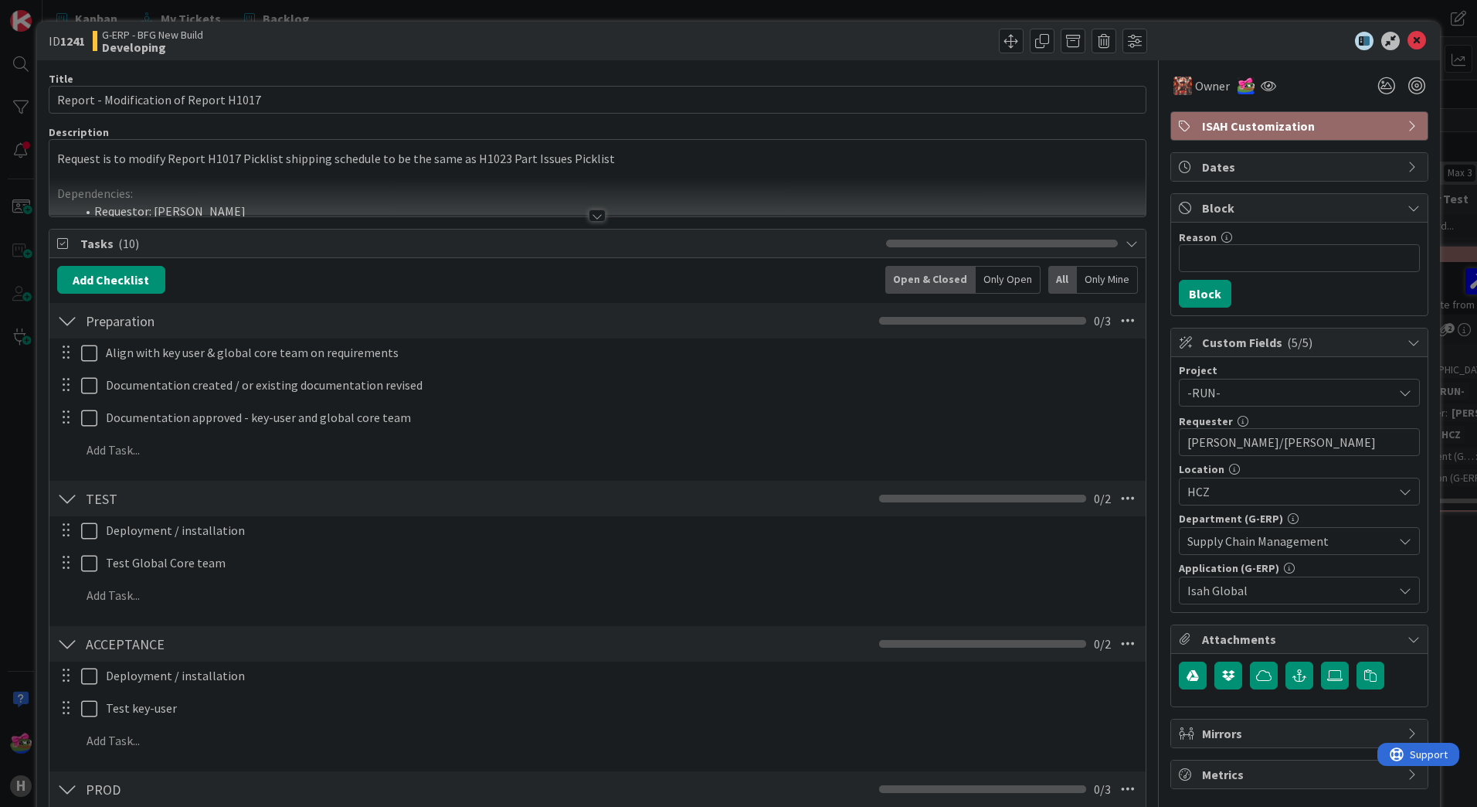
click at [592, 217] on div at bounding box center [597, 215] width 17 height 12
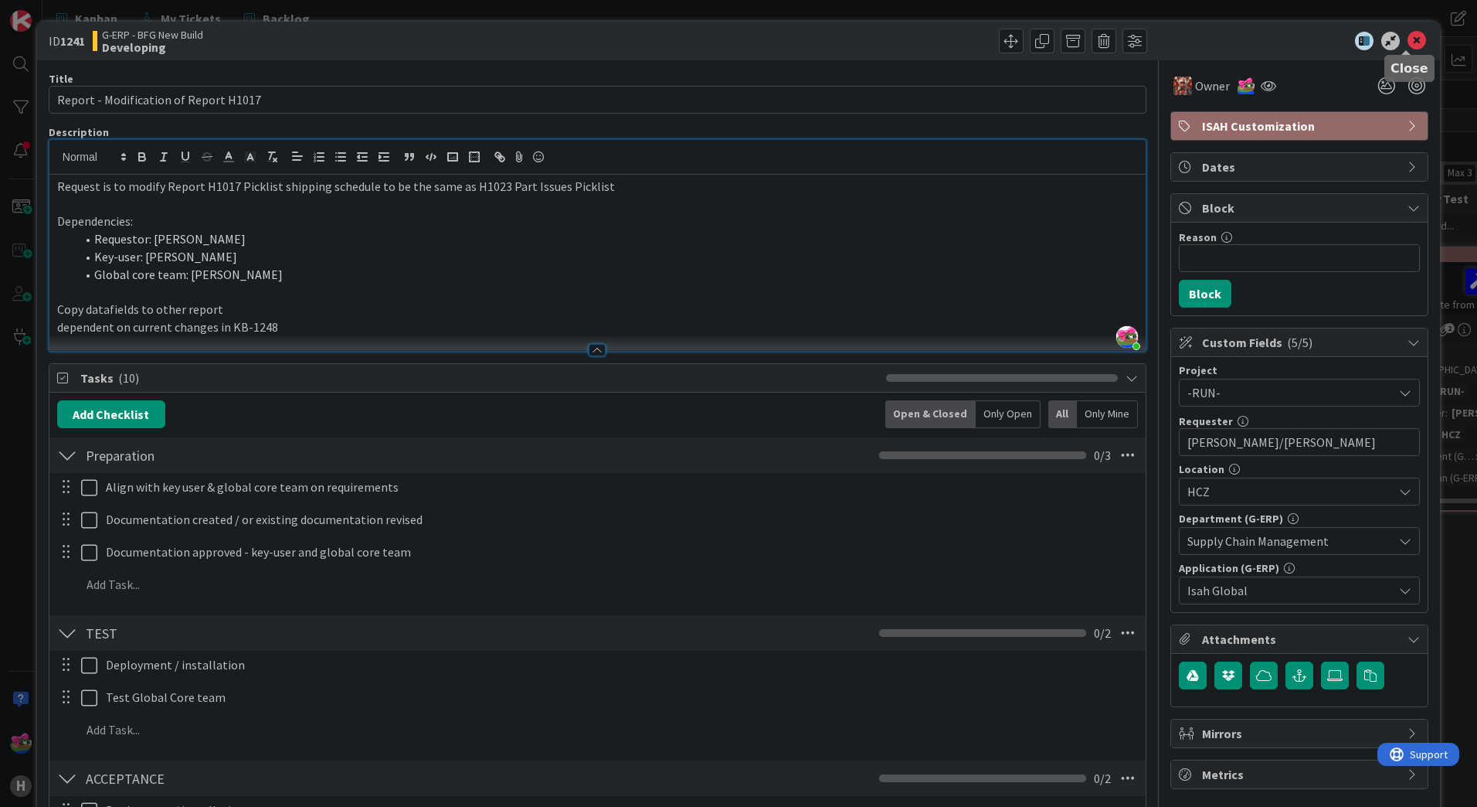
click at [1408, 46] on icon at bounding box center [1417, 41] width 19 height 19
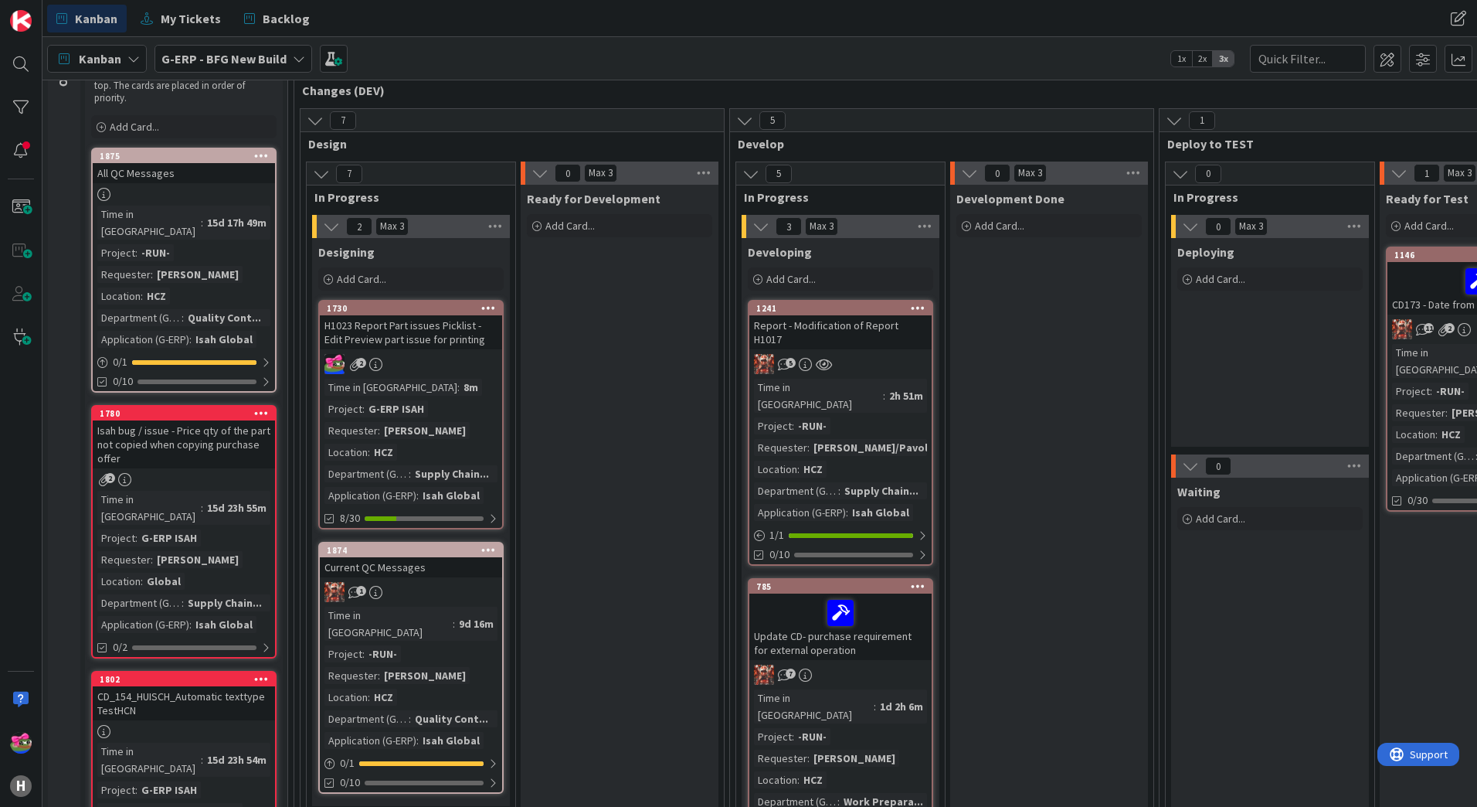
scroll to position [127, 0]
click at [846, 307] on div "1241" at bounding box center [843, 308] width 175 height 11
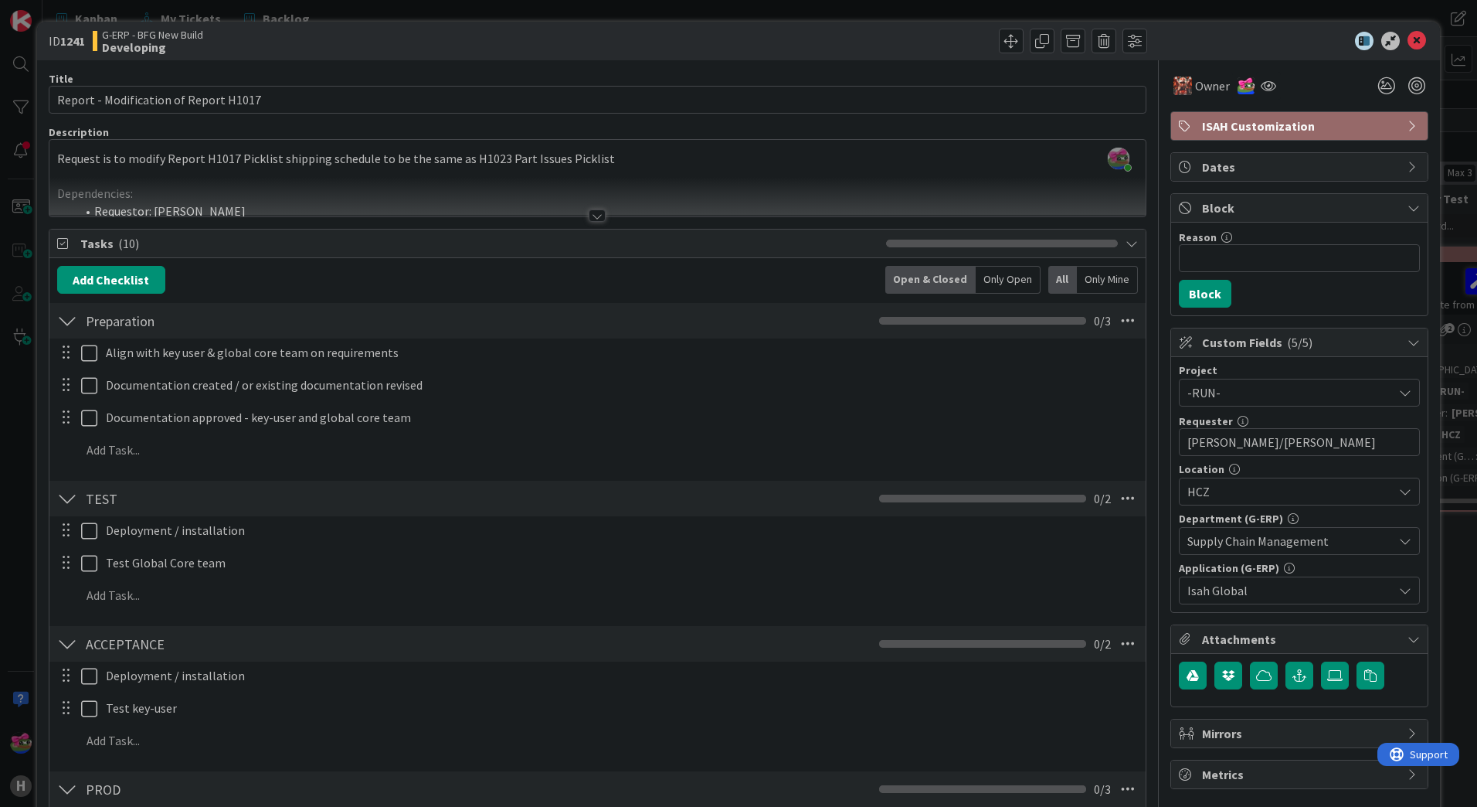
click at [587, 199] on div at bounding box center [597, 196] width 1096 height 39
